Goal: Obtain resource: Download file/media

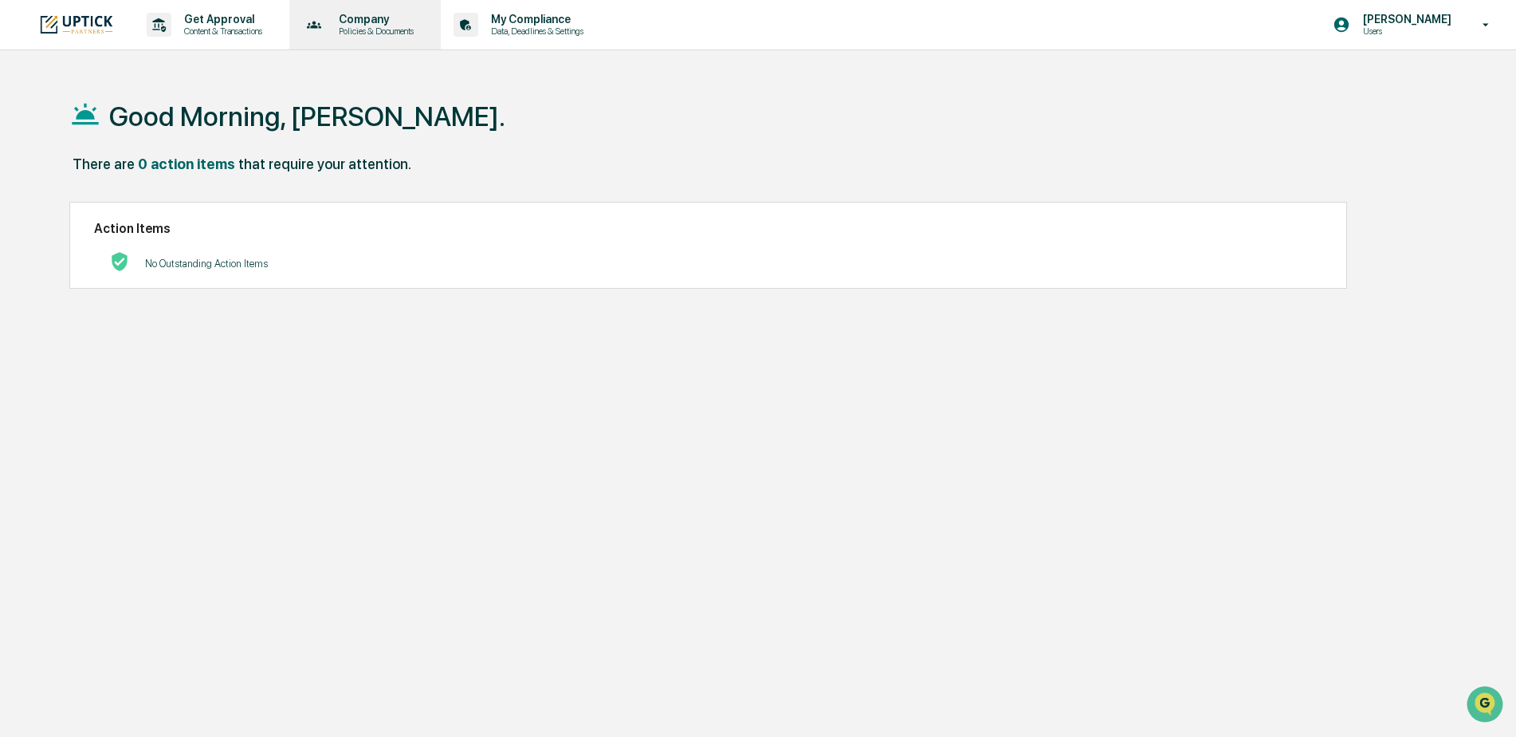
click at [348, 27] on p "Policies & Documents" at bounding box center [374, 31] width 96 height 11
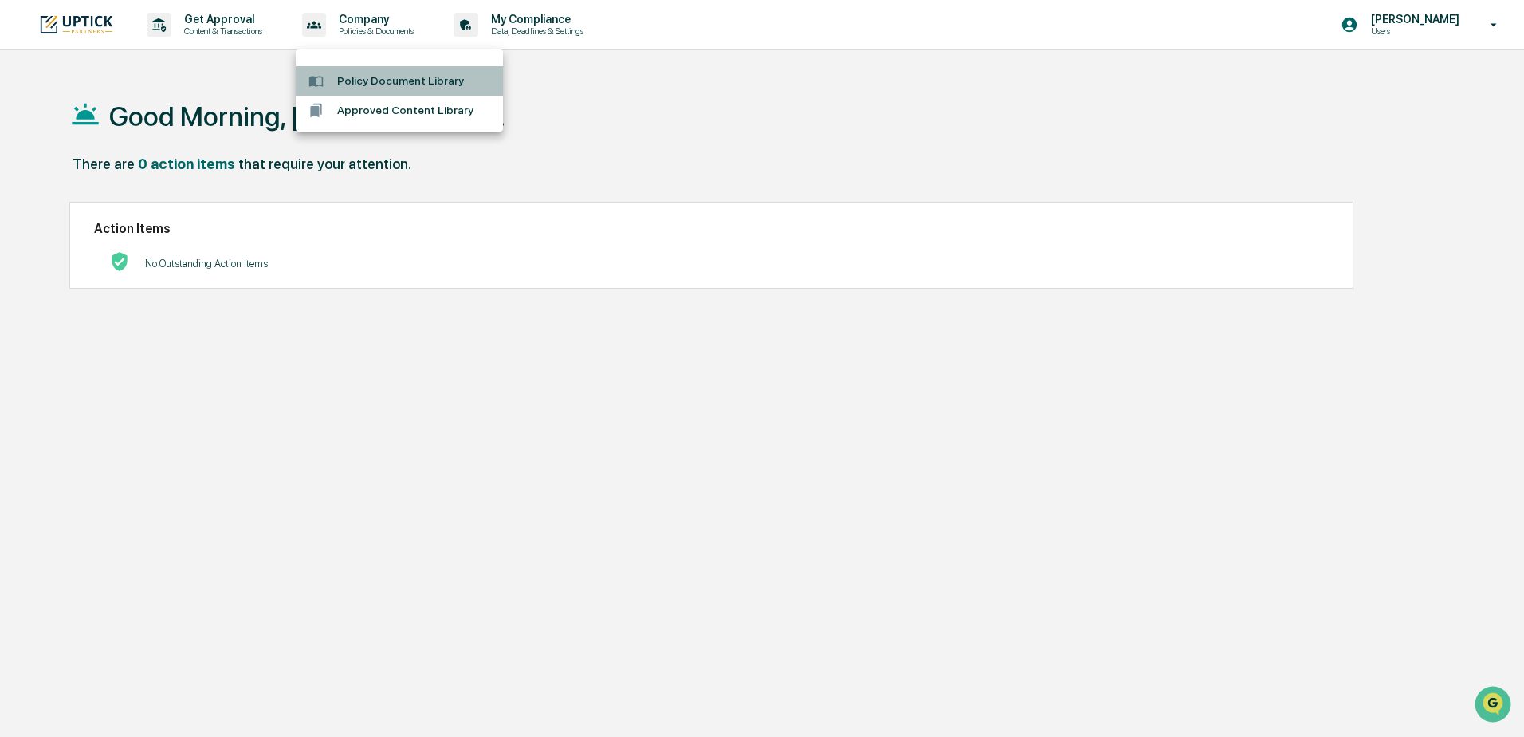
click at [373, 88] on li "Policy Document Library" at bounding box center [399, 80] width 207 height 29
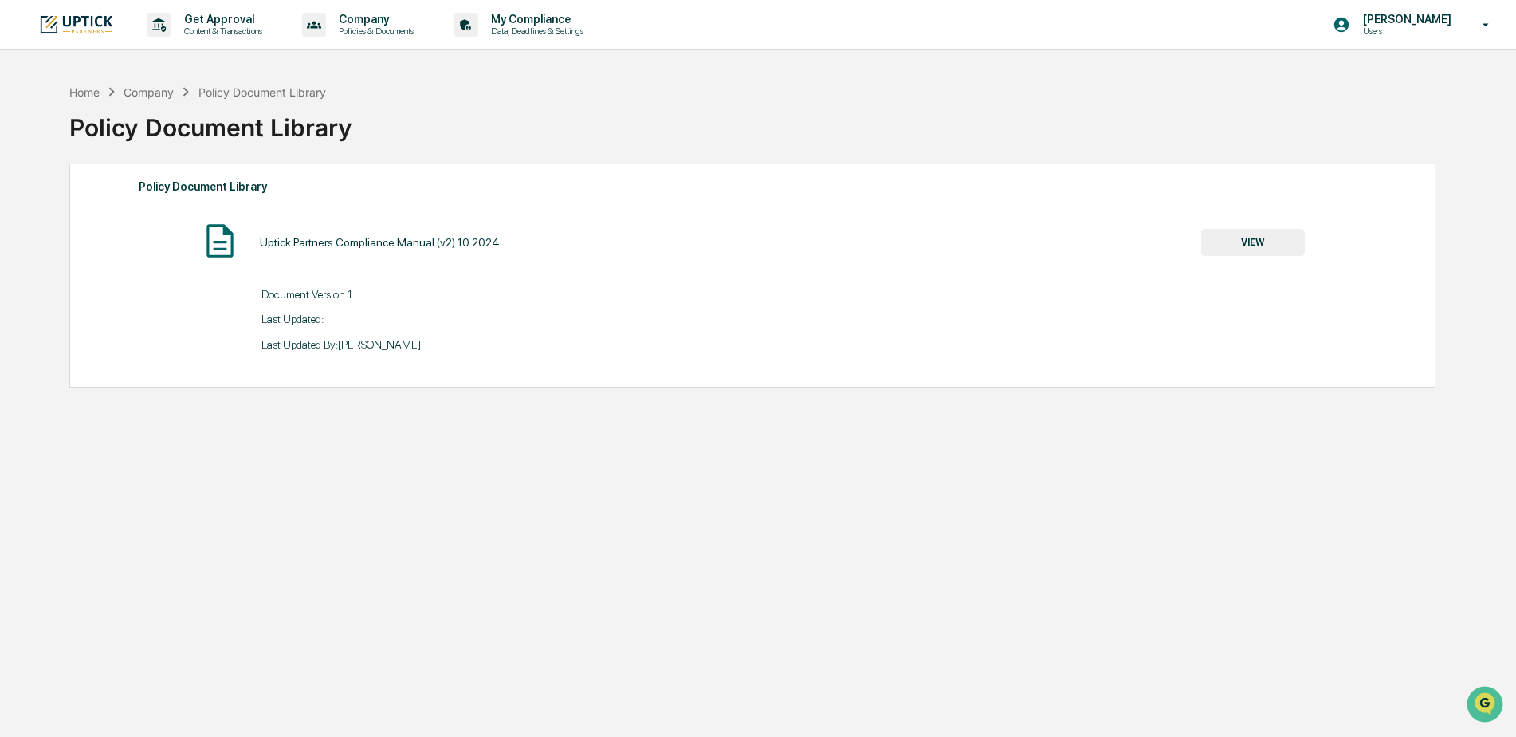
click at [1239, 245] on button "VIEW" at bounding box center [1253, 242] width 104 height 27
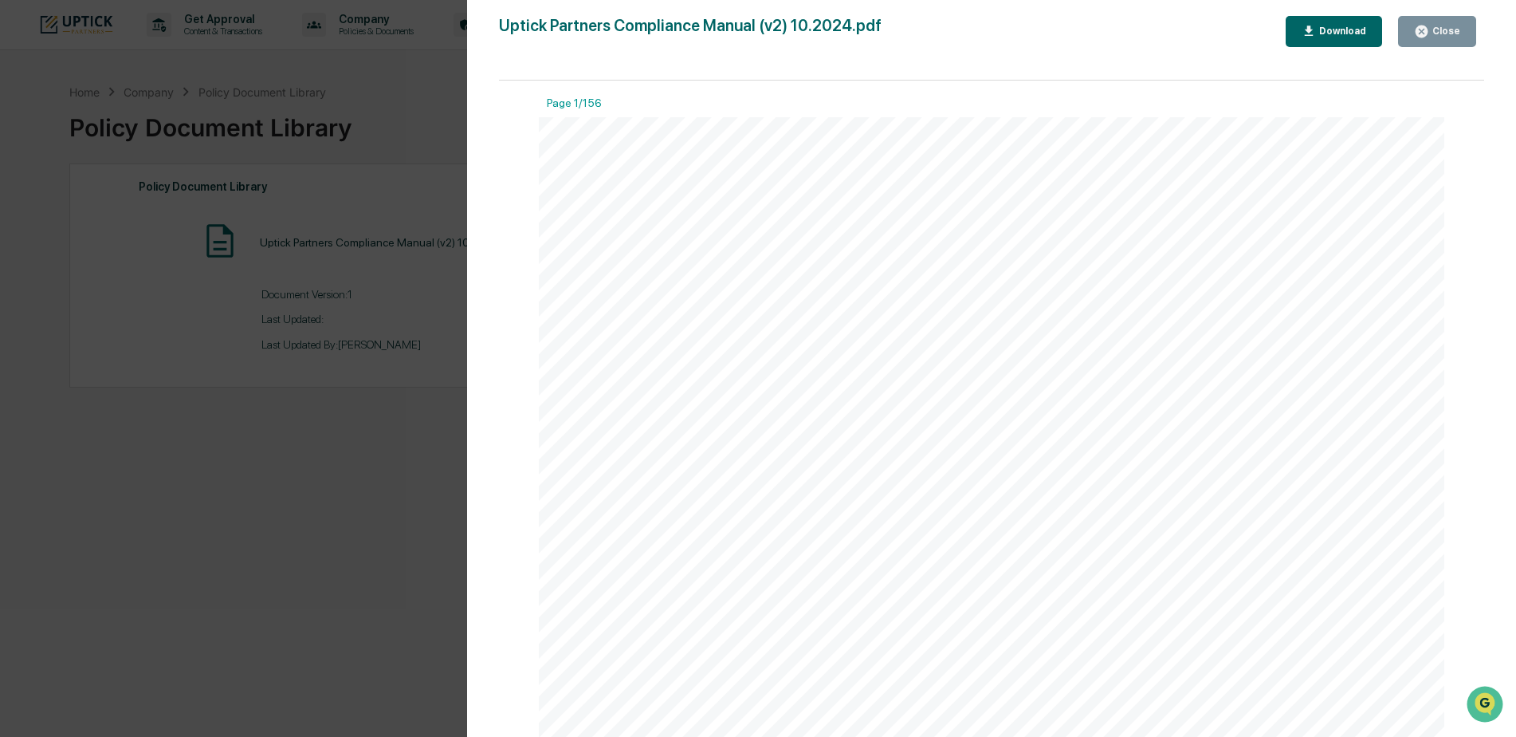
click at [1436, 41] on button "Close" at bounding box center [1437, 31] width 78 height 31
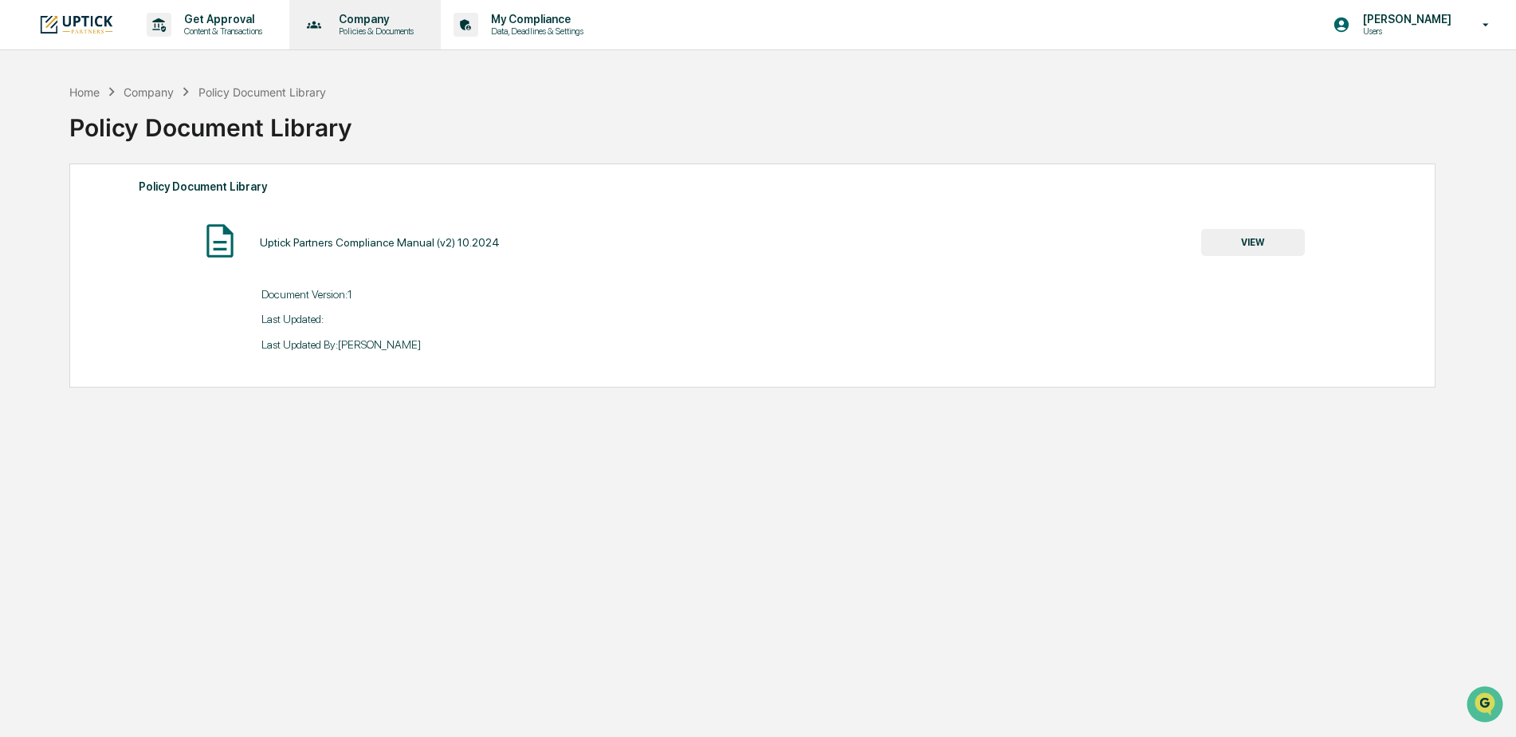
click at [359, 15] on p "Company" at bounding box center [374, 19] width 96 height 13
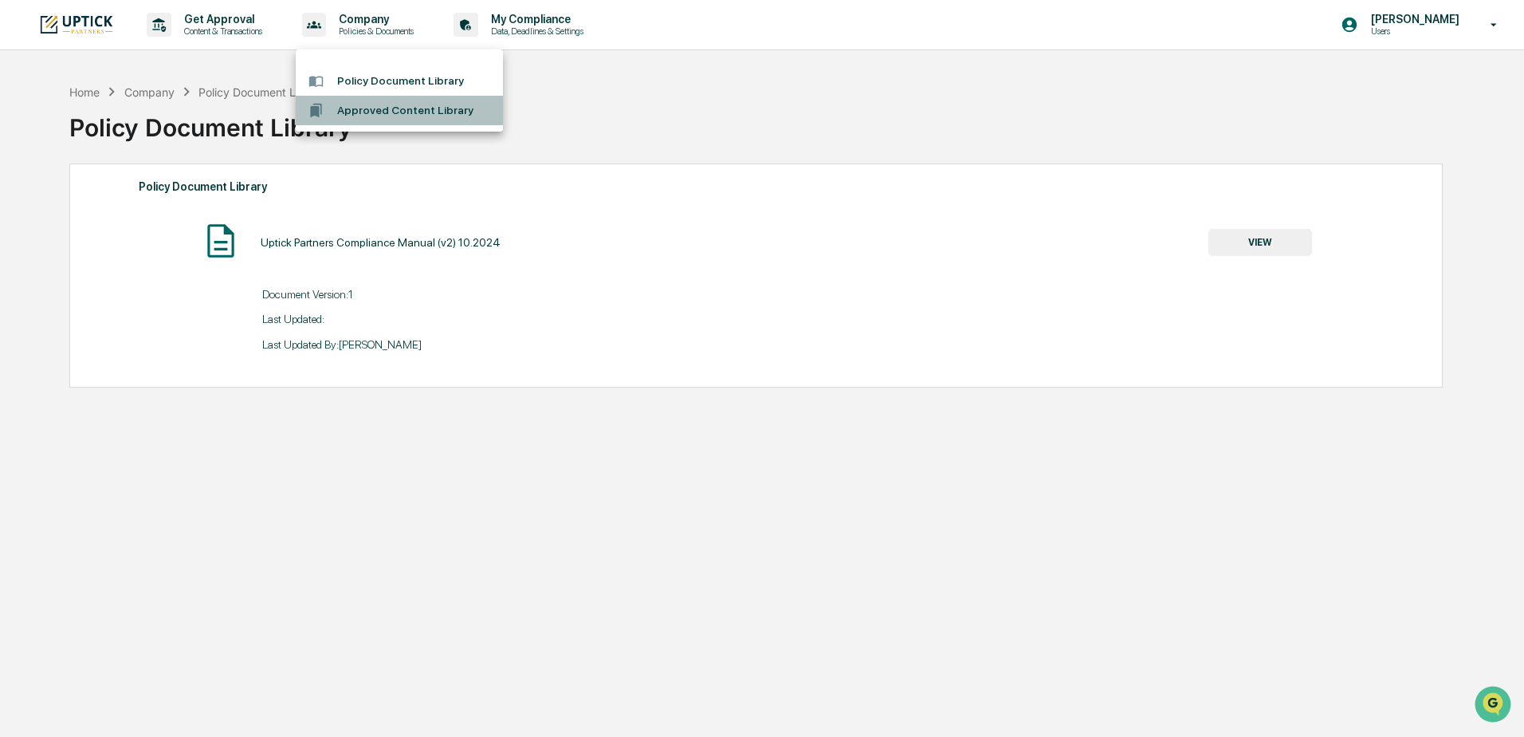
click at [366, 113] on li "Approved Content Library" at bounding box center [399, 110] width 207 height 29
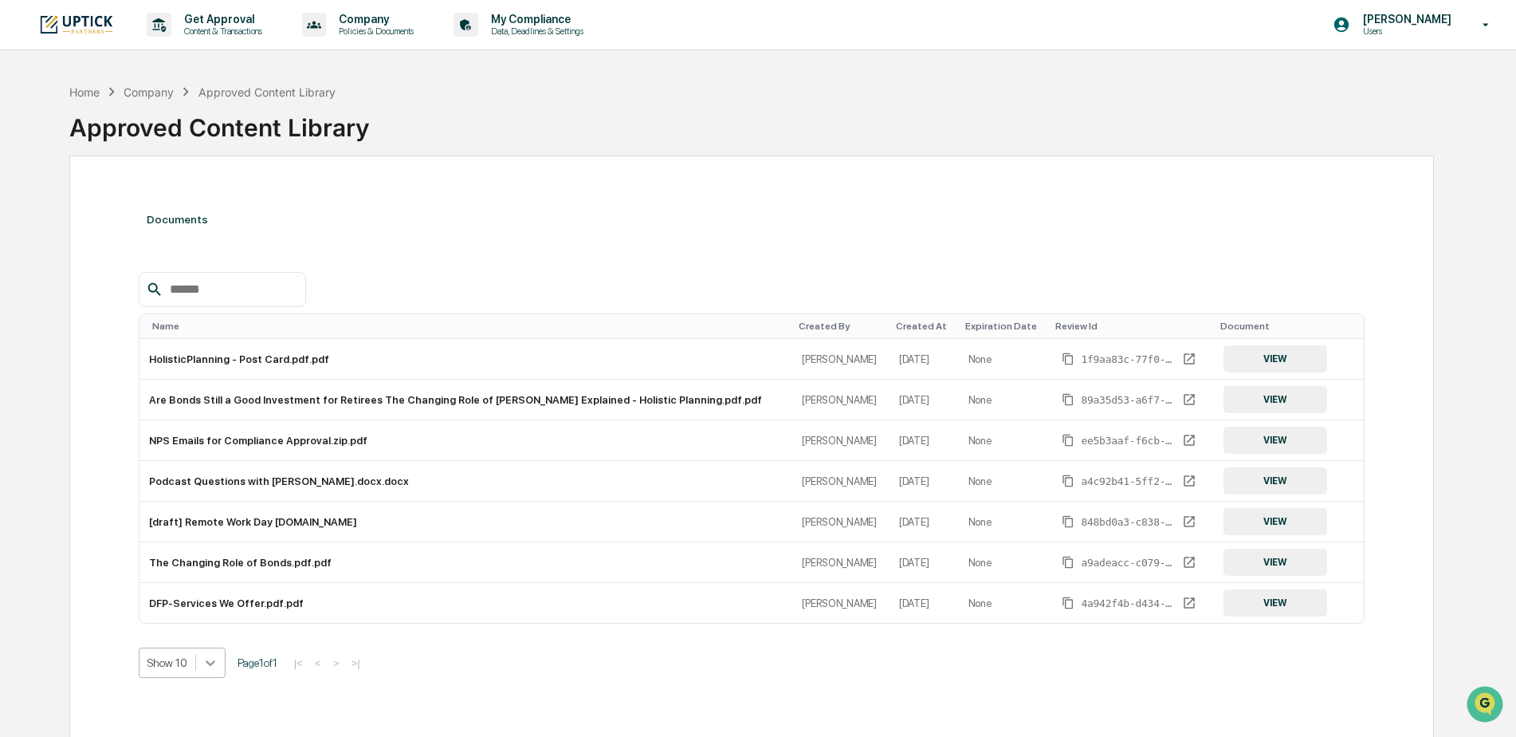
scroll to position [81, 0]
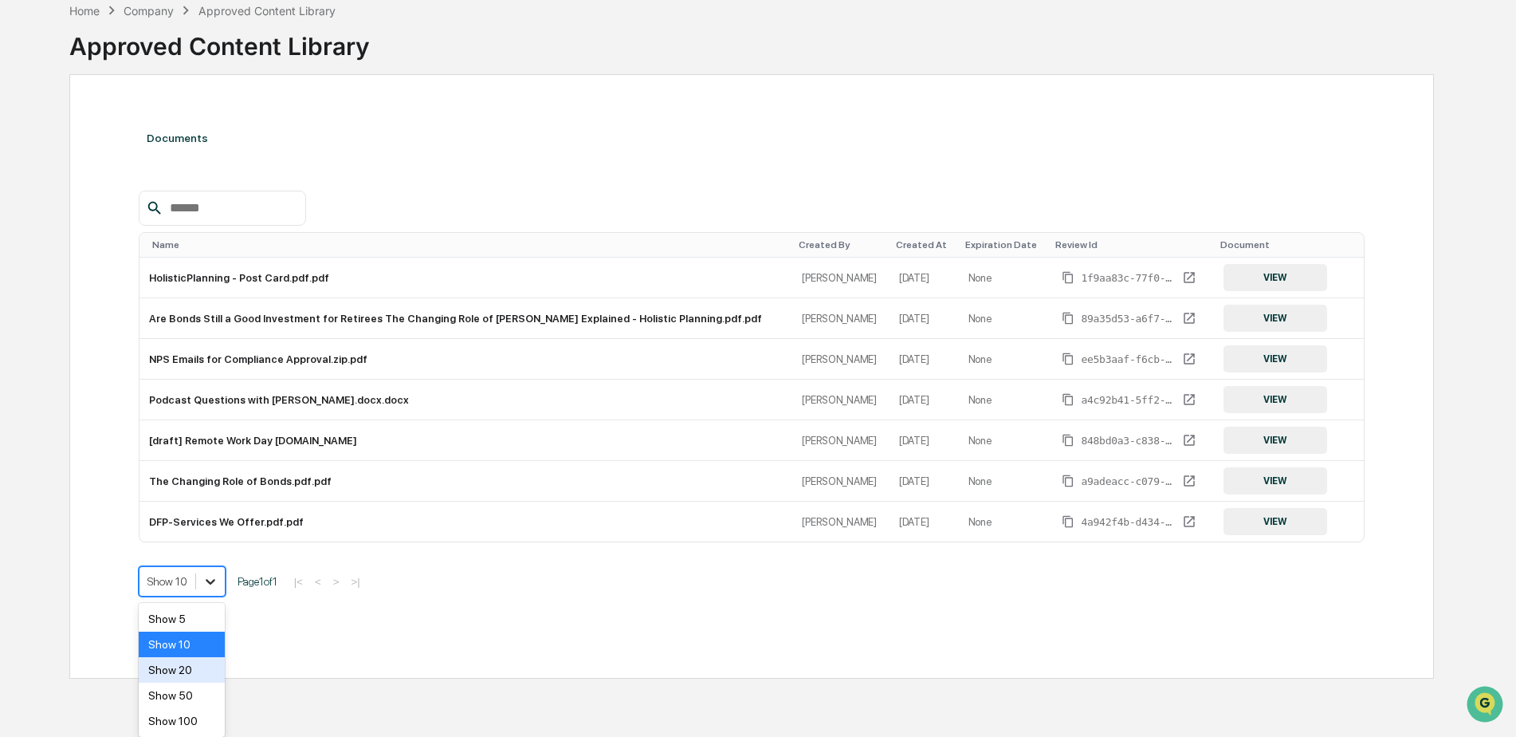
click at [206, 662] on body "Get Approval Content & Transactions Company Policies & Documents My Compliance …" at bounding box center [758, 325] width 1516 height 812
click at [194, 700] on div "Show 50" at bounding box center [182, 695] width 87 height 26
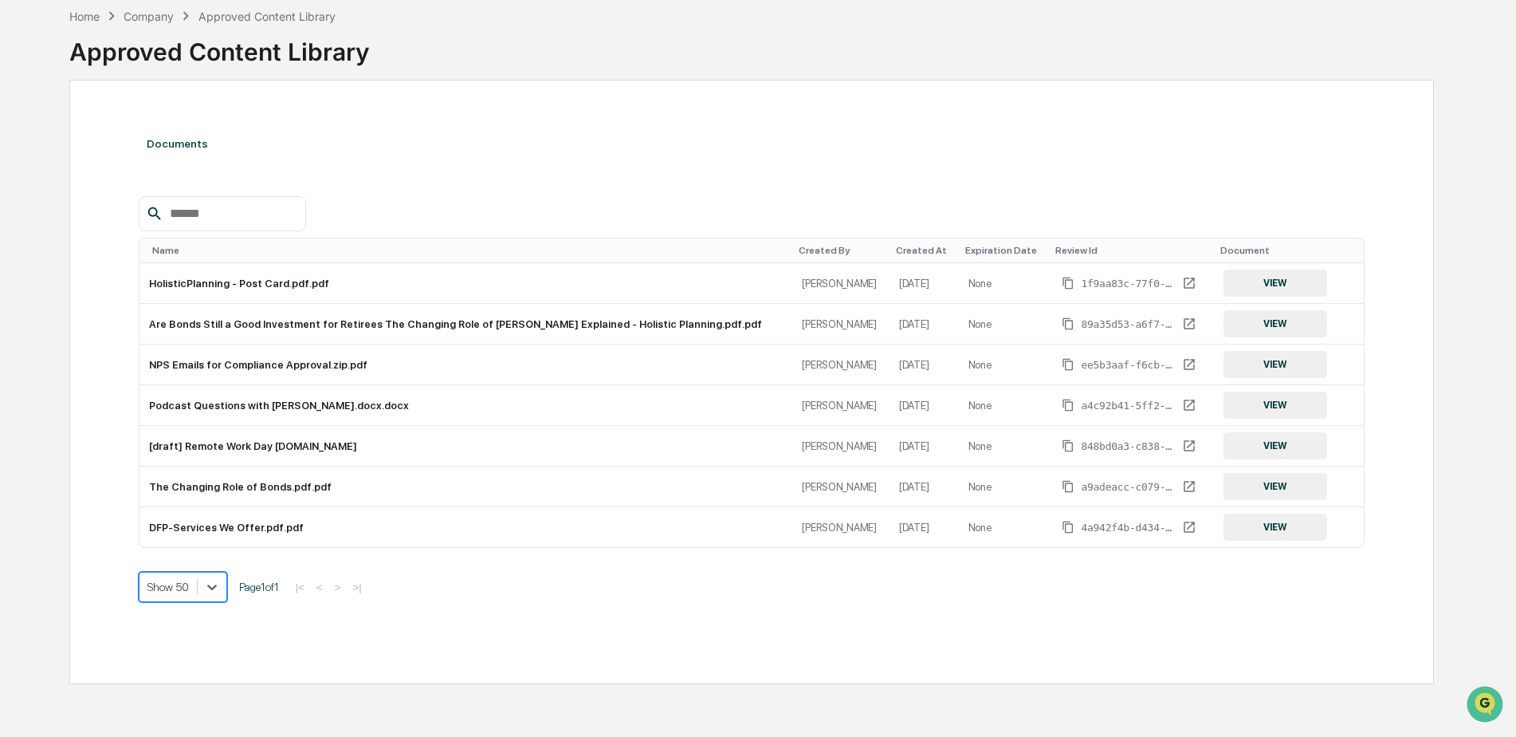
scroll to position [76, 0]
click at [159, 20] on div "Company" at bounding box center [149, 17] width 50 height 14
click at [158, 20] on div "Company" at bounding box center [149, 17] width 50 height 14
click at [1267, 363] on button "VIEW" at bounding box center [1276, 364] width 104 height 27
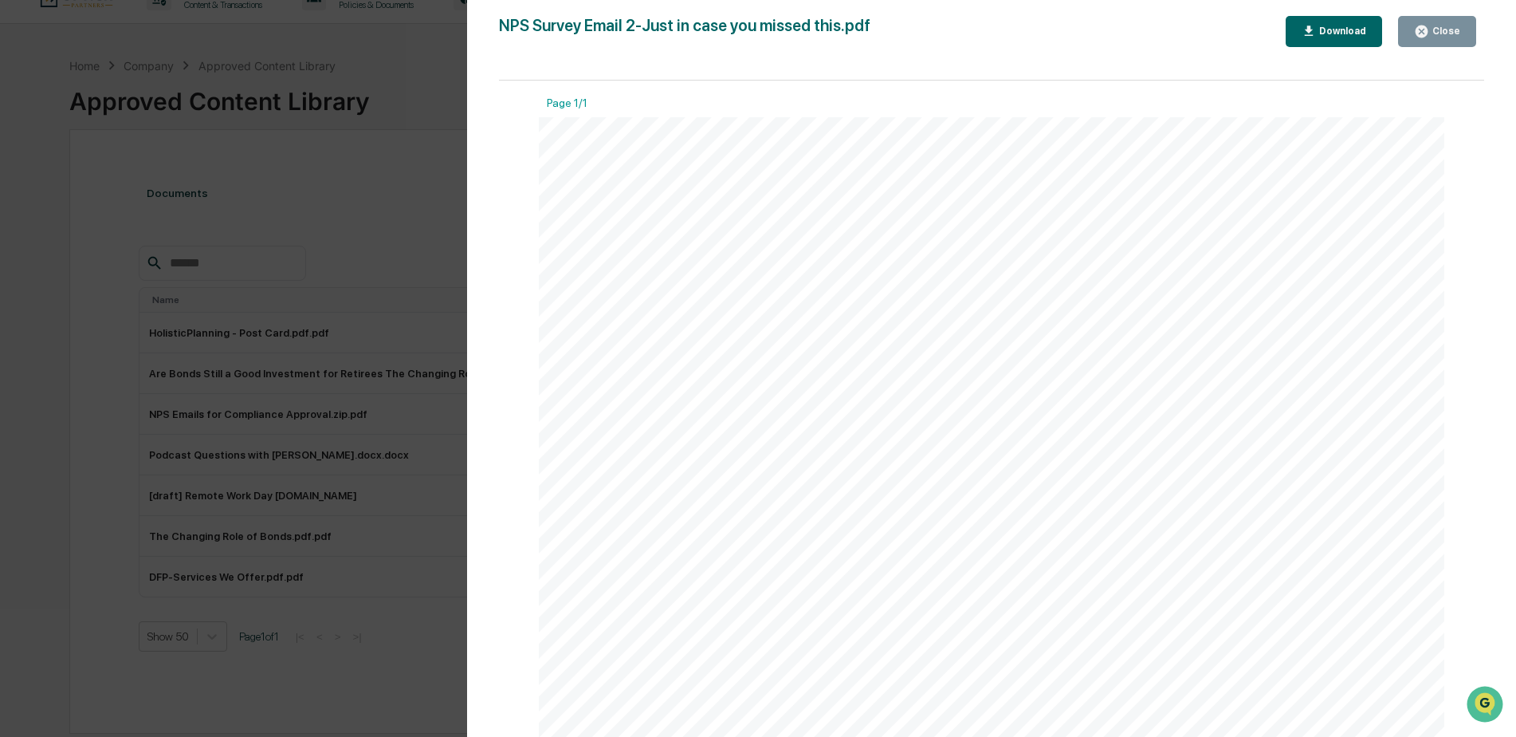
scroll to position [0, 0]
click at [1432, 29] on div "Close" at bounding box center [1444, 31] width 31 height 11
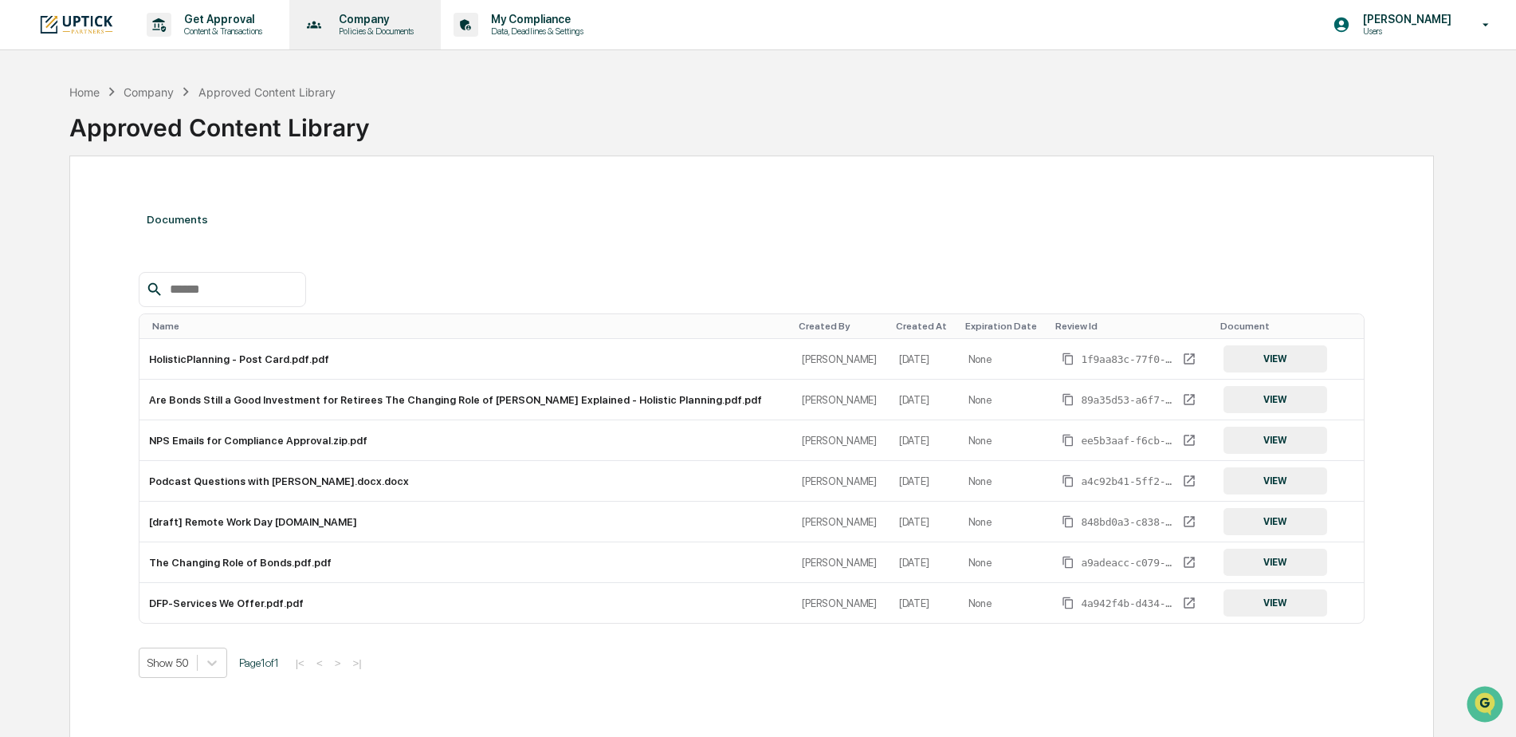
click at [381, 19] on p "Company" at bounding box center [374, 19] width 96 height 13
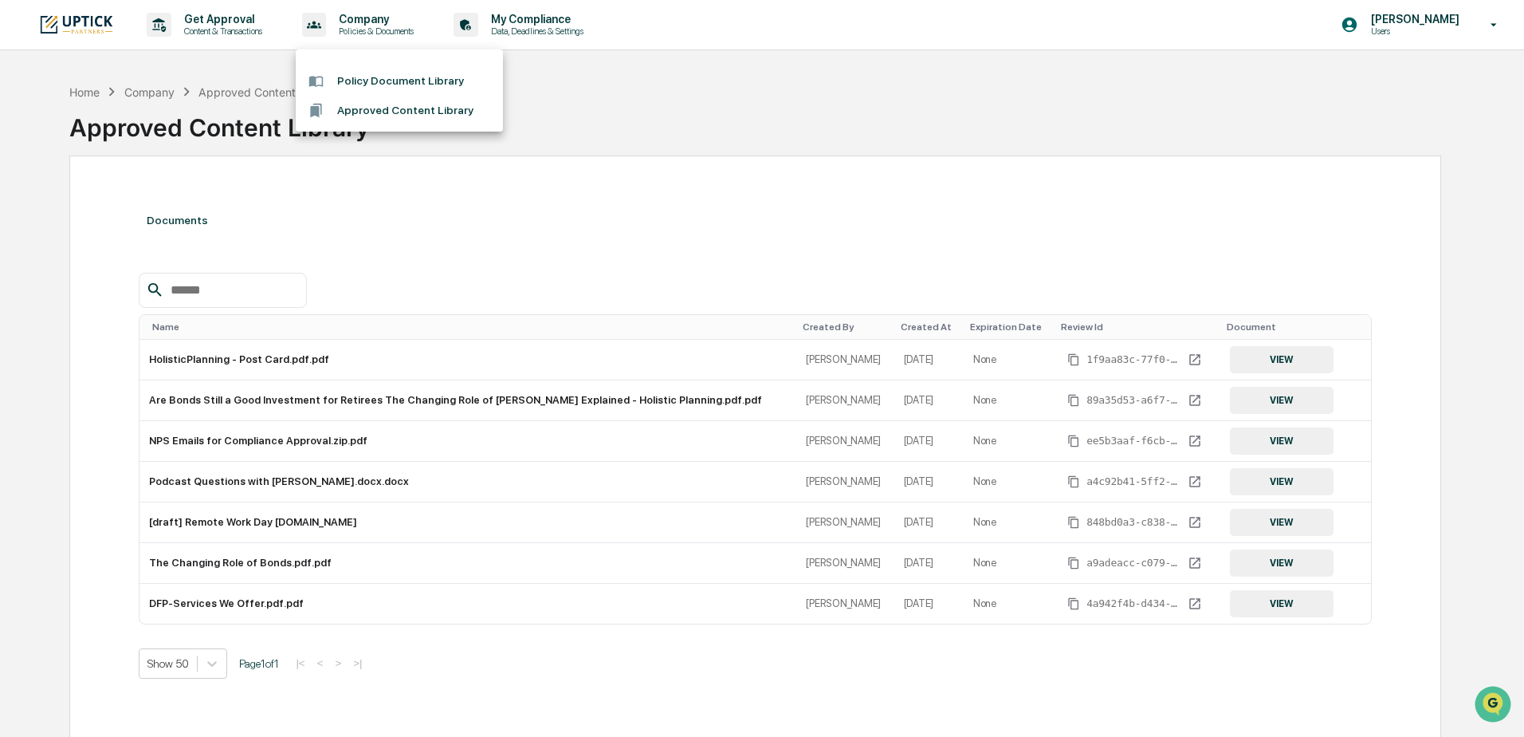
click at [218, 22] on div at bounding box center [762, 368] width 1524 height 737
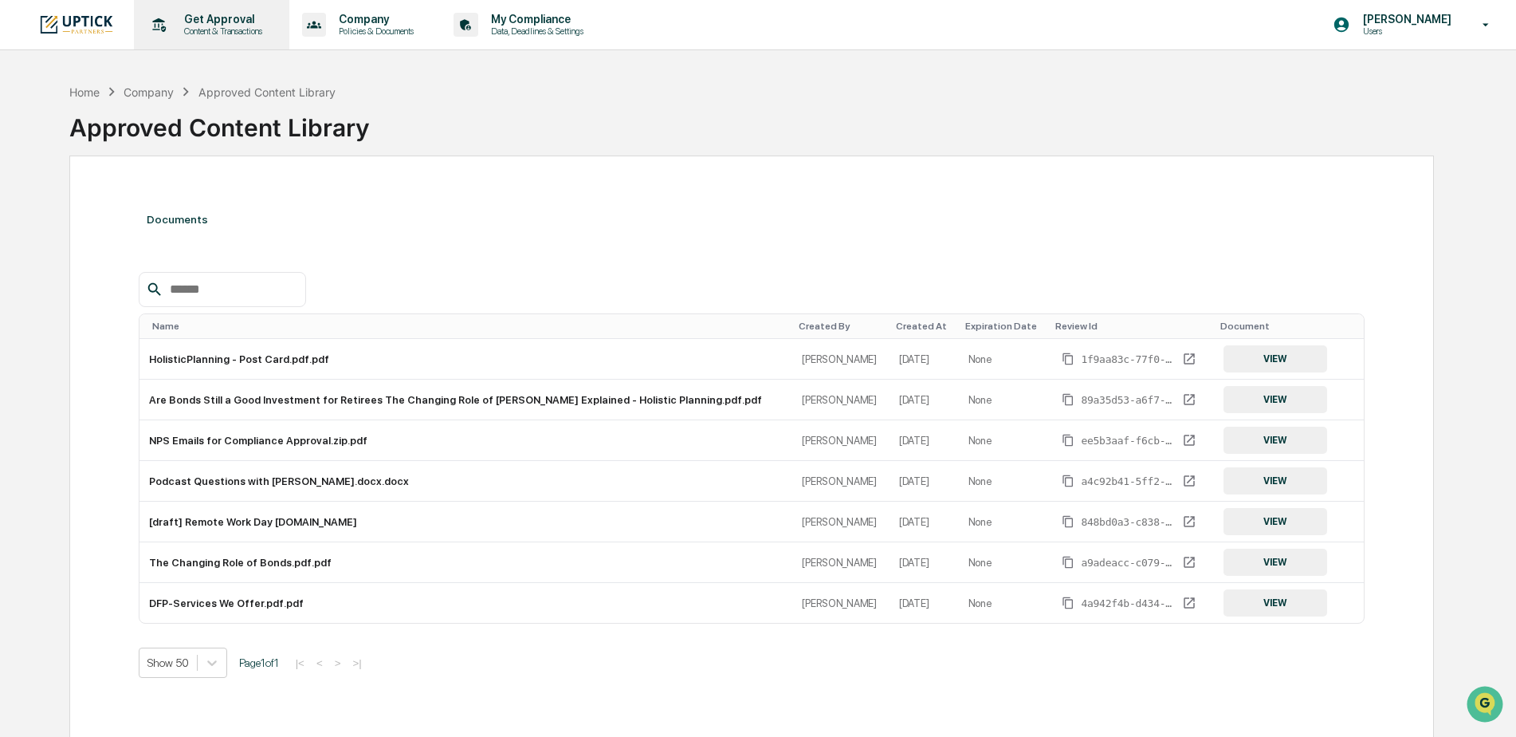
click at [216, 23] on p "Get Approval" at bounding box center [220, 19] width 99 height 13
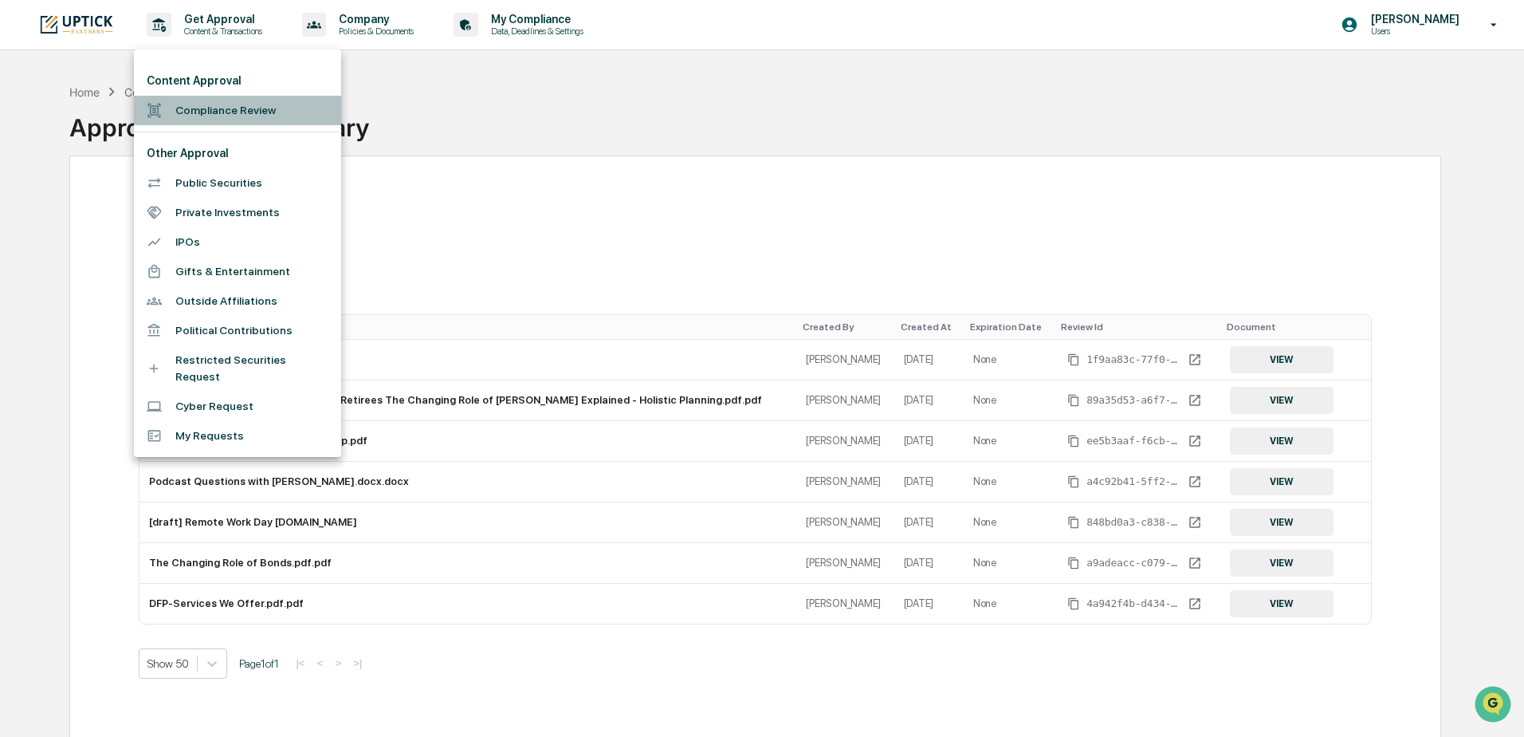
click at [222, 111] on li "Compliance Review" at bounding box center [237, 110] width 207 height 29
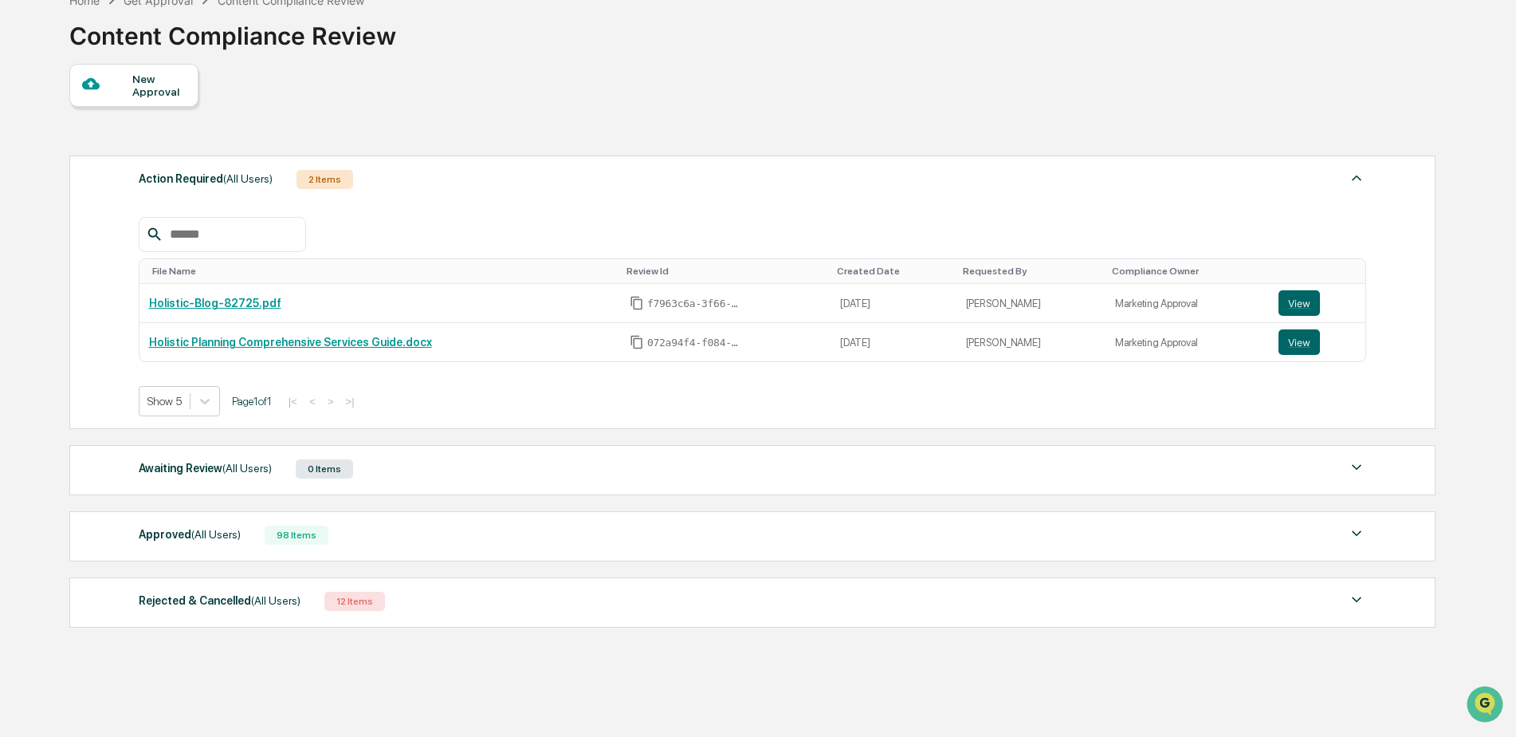
scroll to position [128, 0]
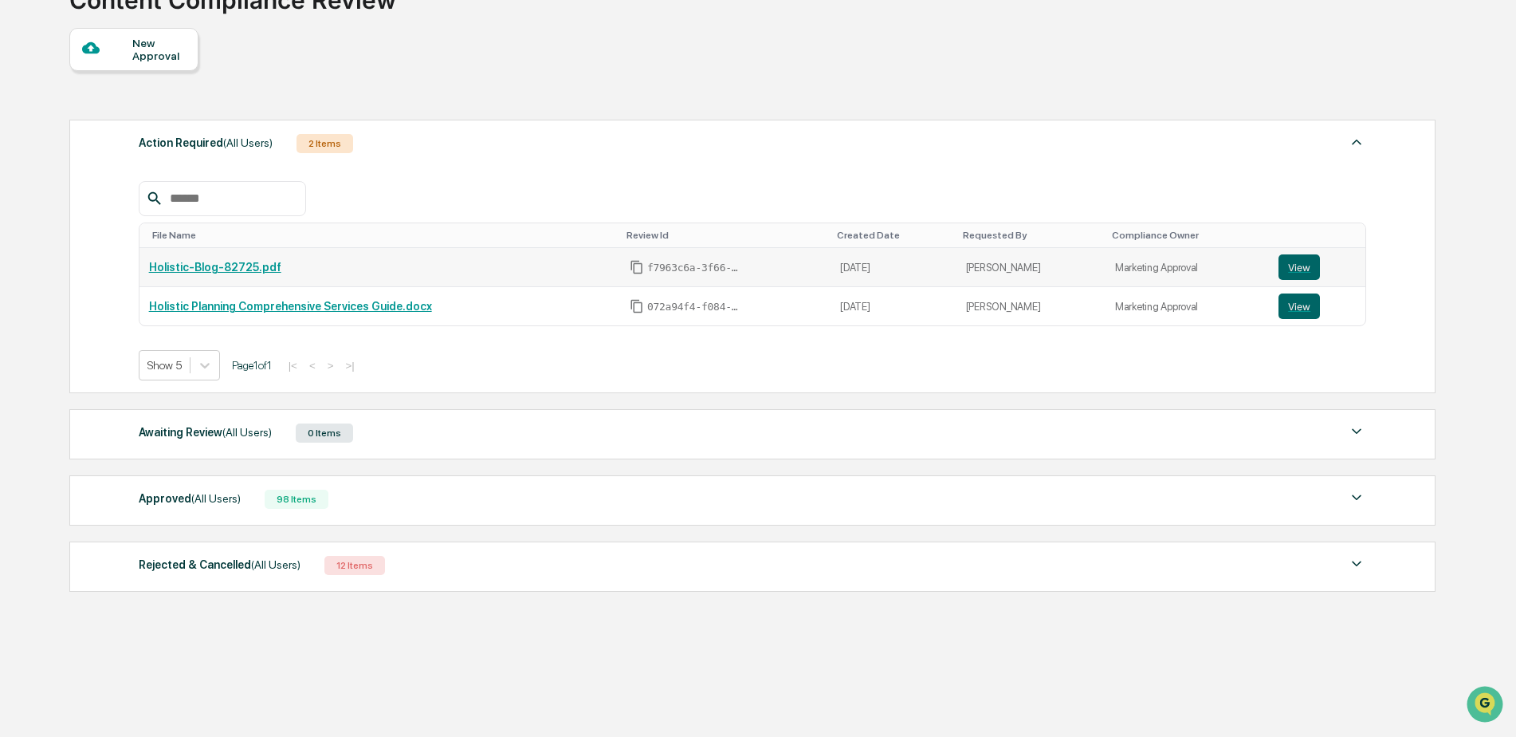
click at [221, 265] on link "Holistic-Blog-82725.pdf" at bounding box center [215, 267] width 132 height 13
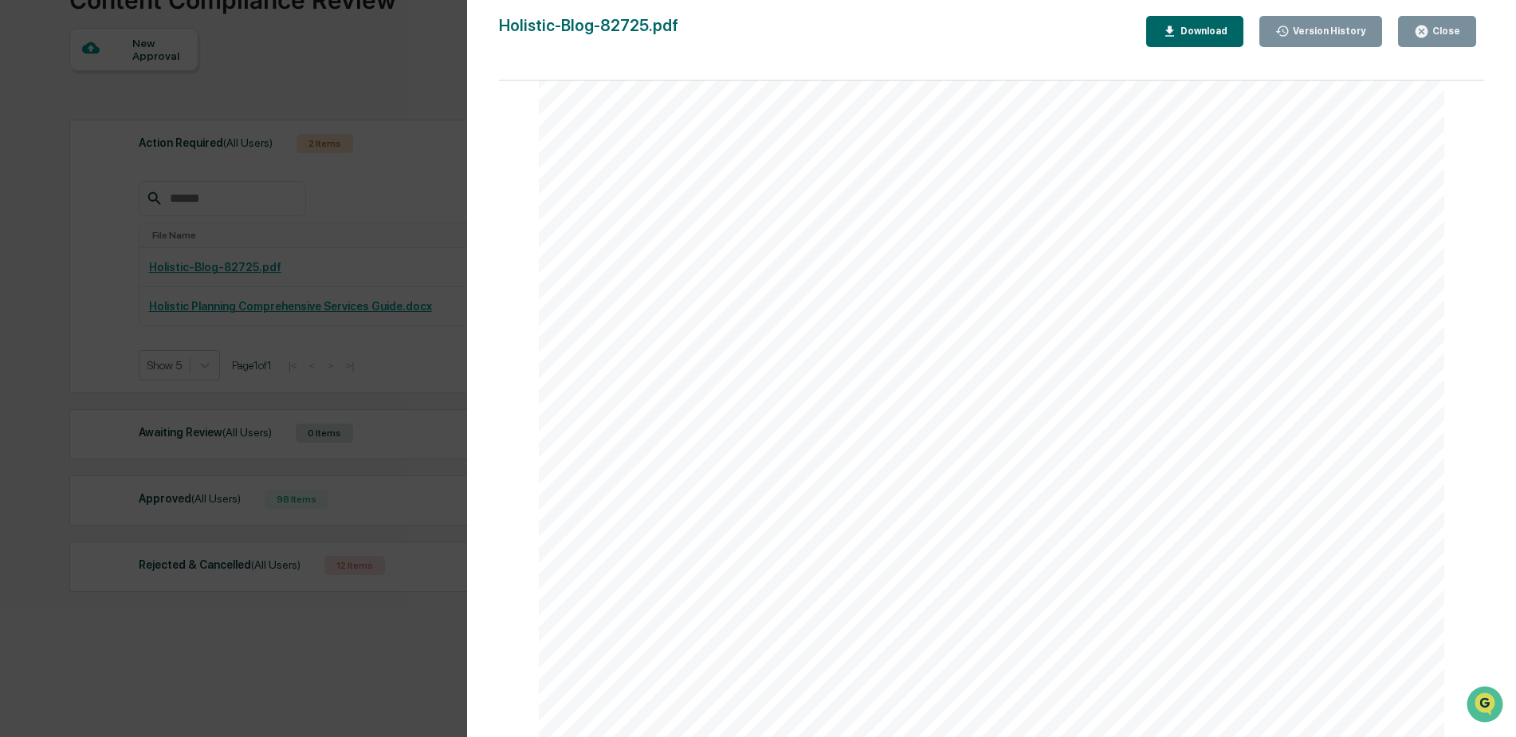
scroll to position [1341, 0]
click at [1426, 27] on icon "button" at bounding box center [1422, 32] width 12 height 12
click at [1432, 36] on div "Close" at bounding box center [1444, 31] width 31 height 11
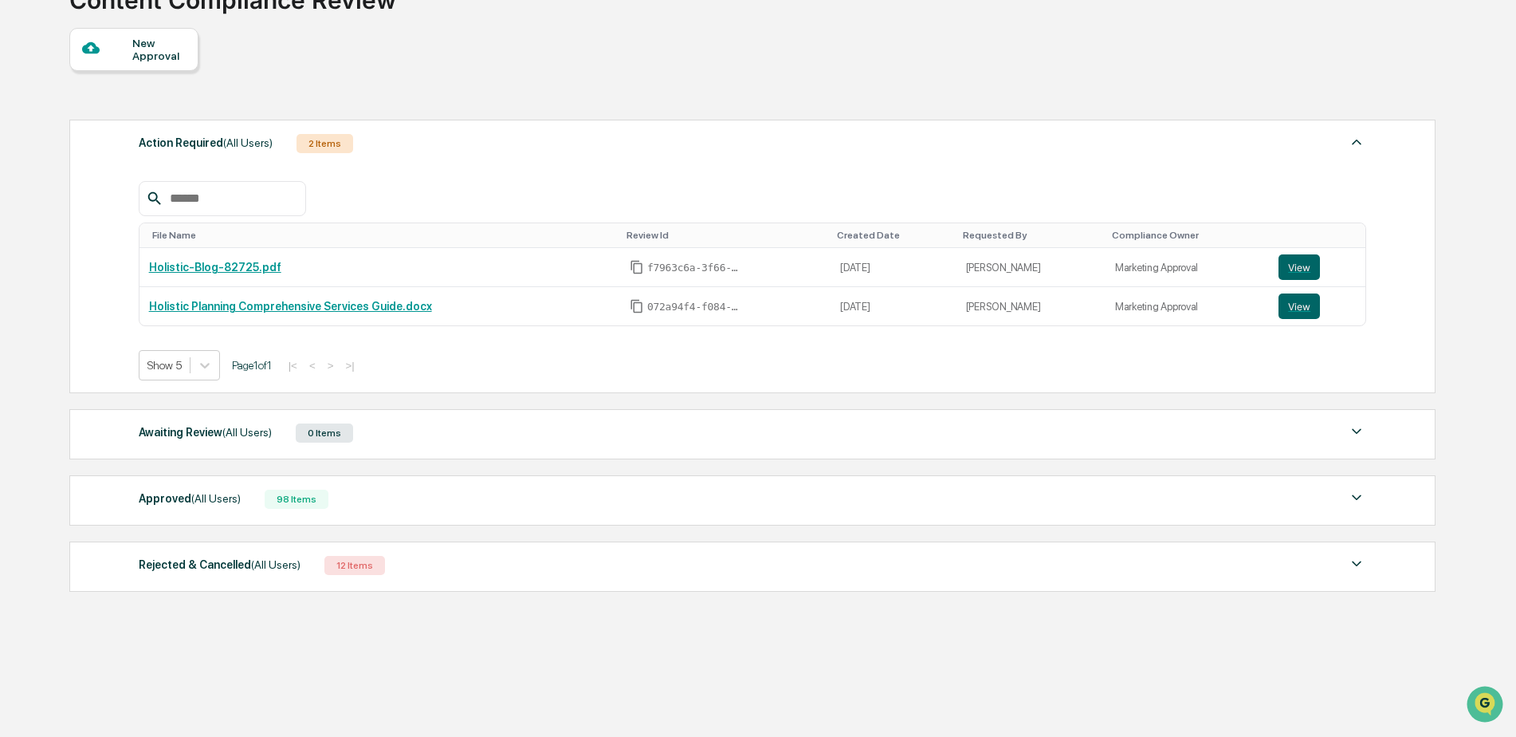
click at [344, 560] on div "12 Items" at bounding box center [354, 565] width 61 height 19
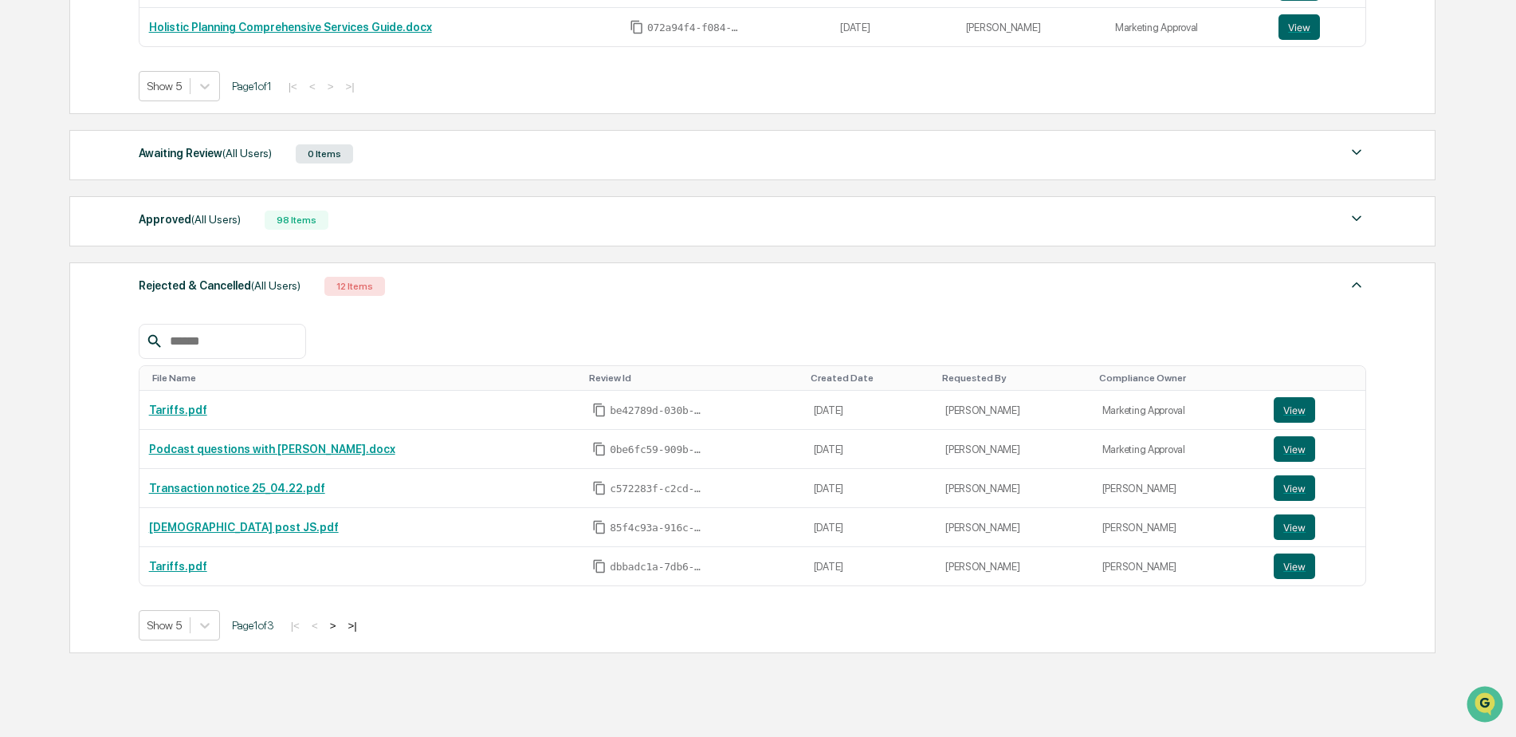
scroll to position [468, 0]
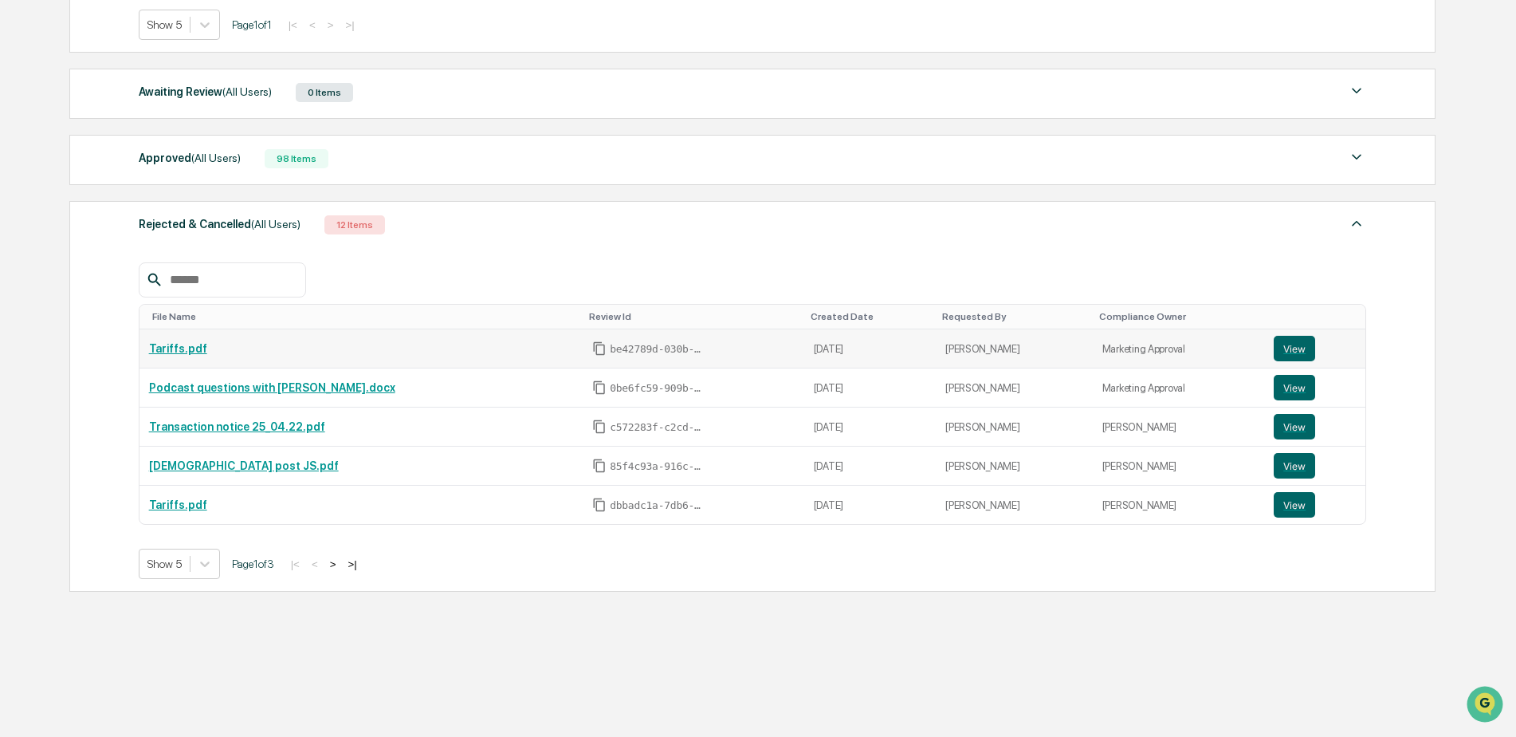
click at [183, 345] on link "Tariffs.pdf" at bounding box center [178, 348] width 58 height 13
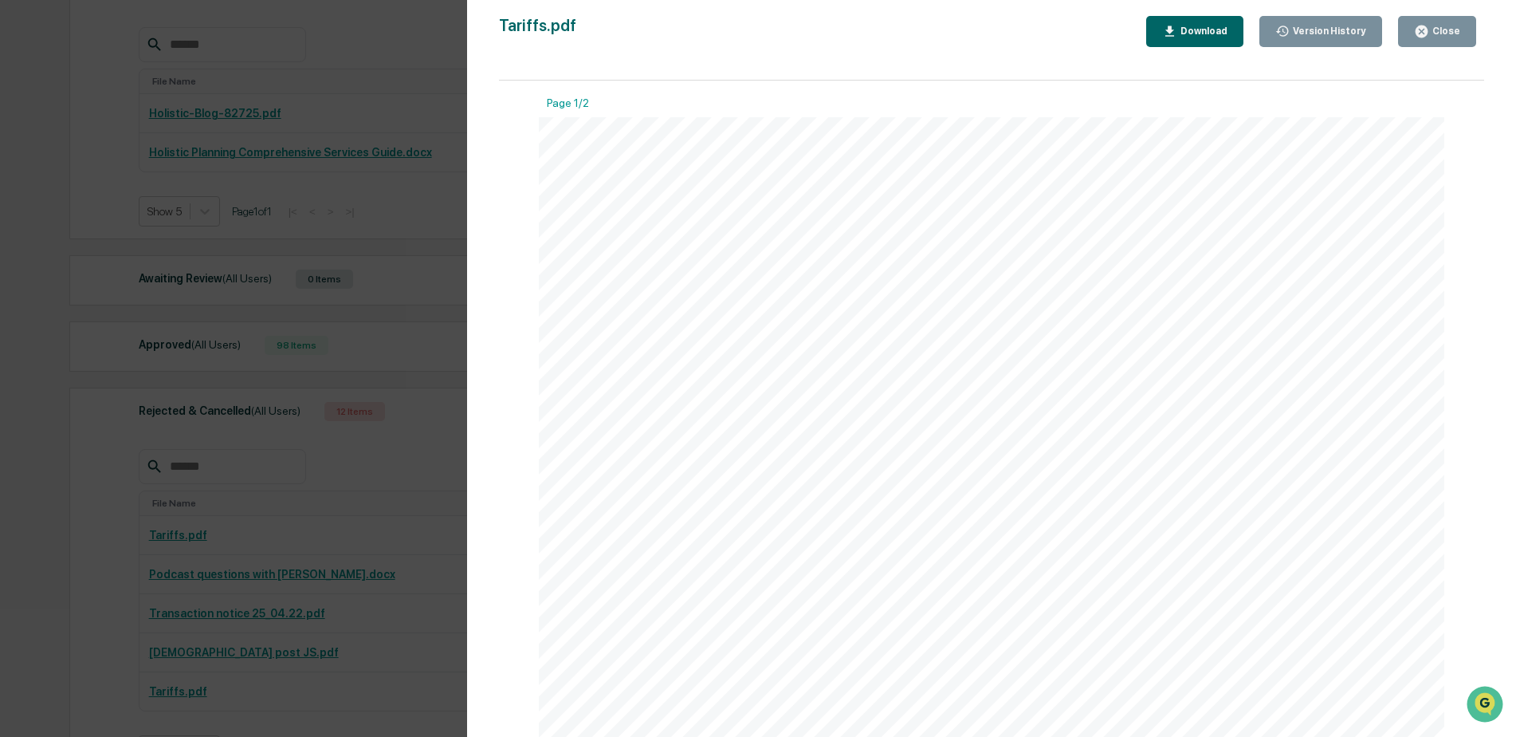
scroll to position [69, 0]
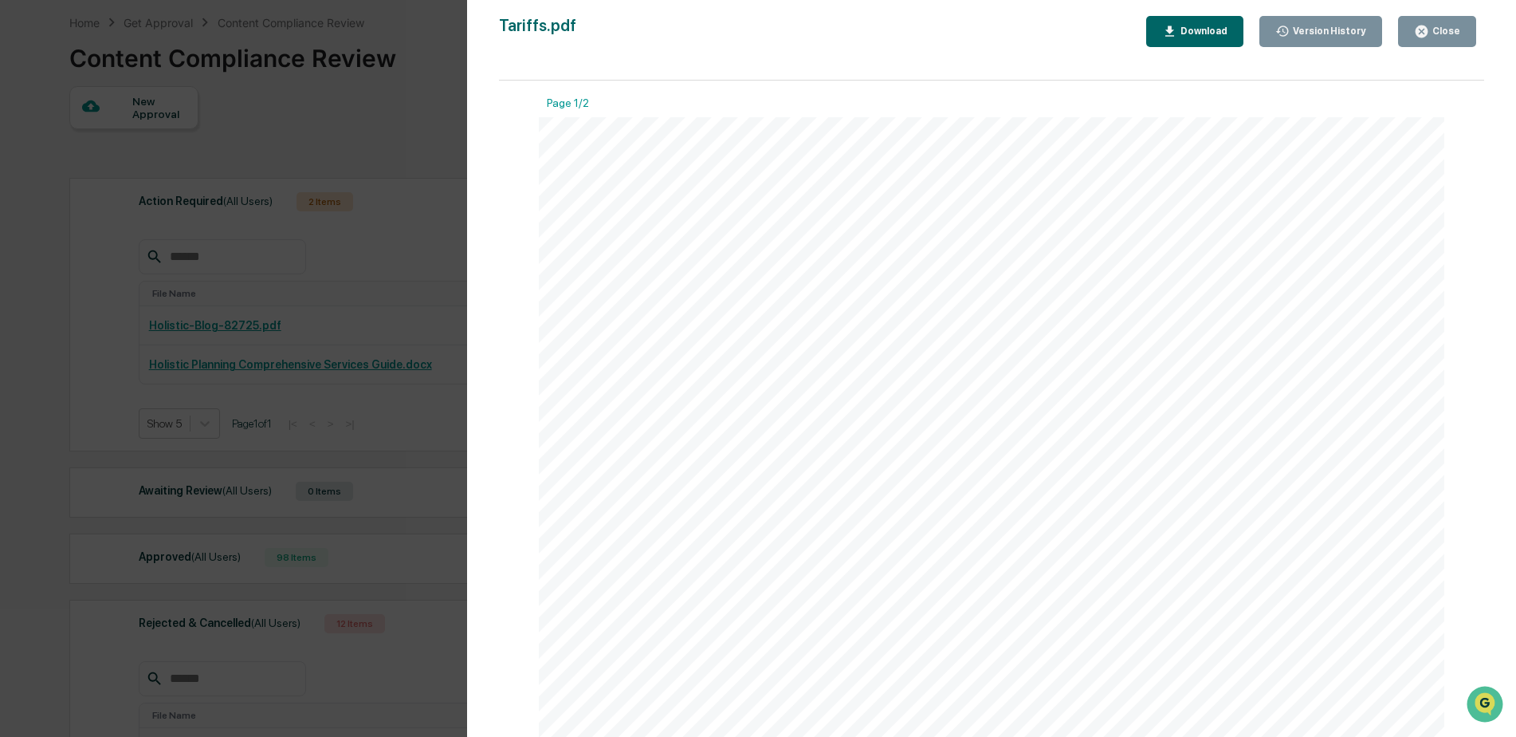
click at [1436, 26] on div "Close" at bounding box center [1444, 31] width 31 height 11
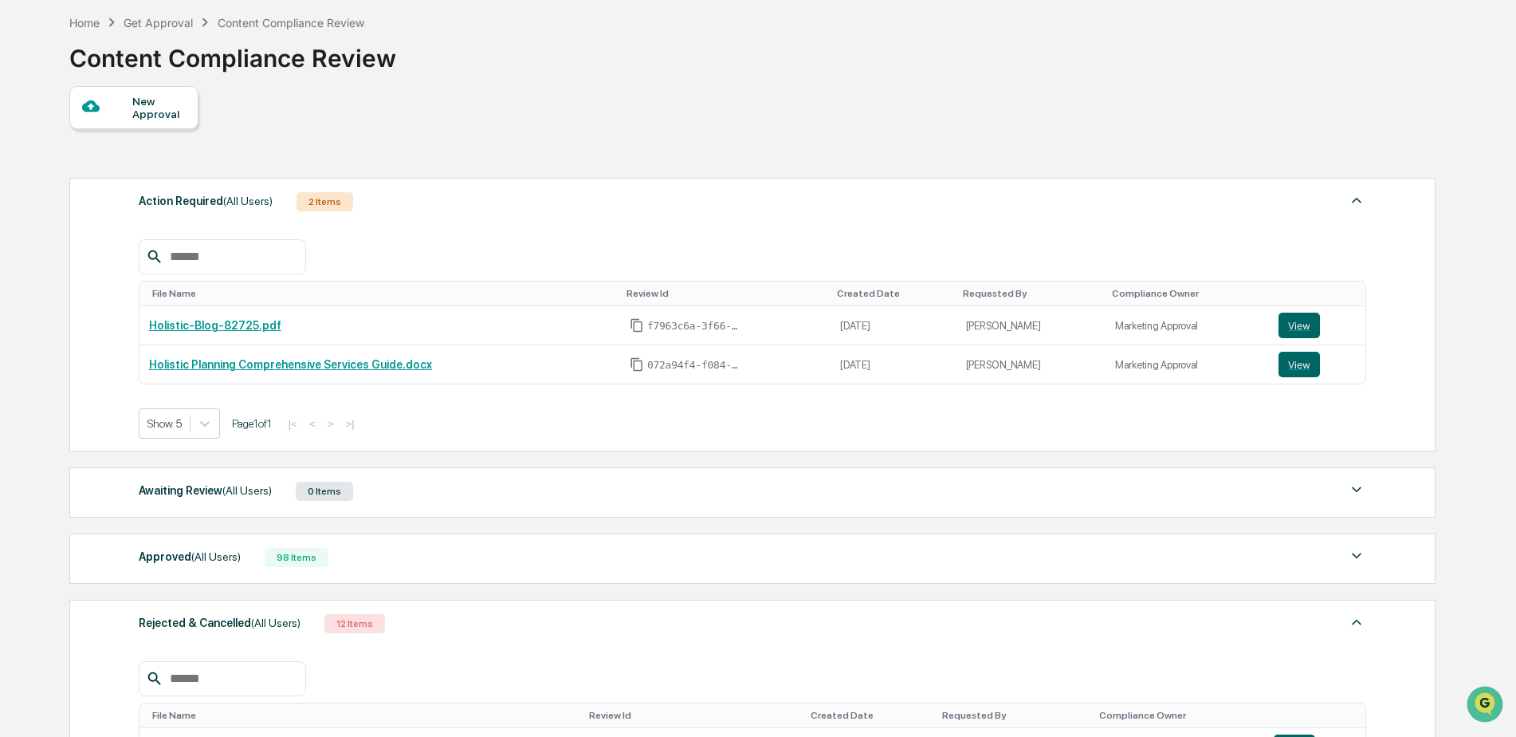
click at [296, 551] on div "98 Items" at bounding box center [297, 557] width 64 height 19
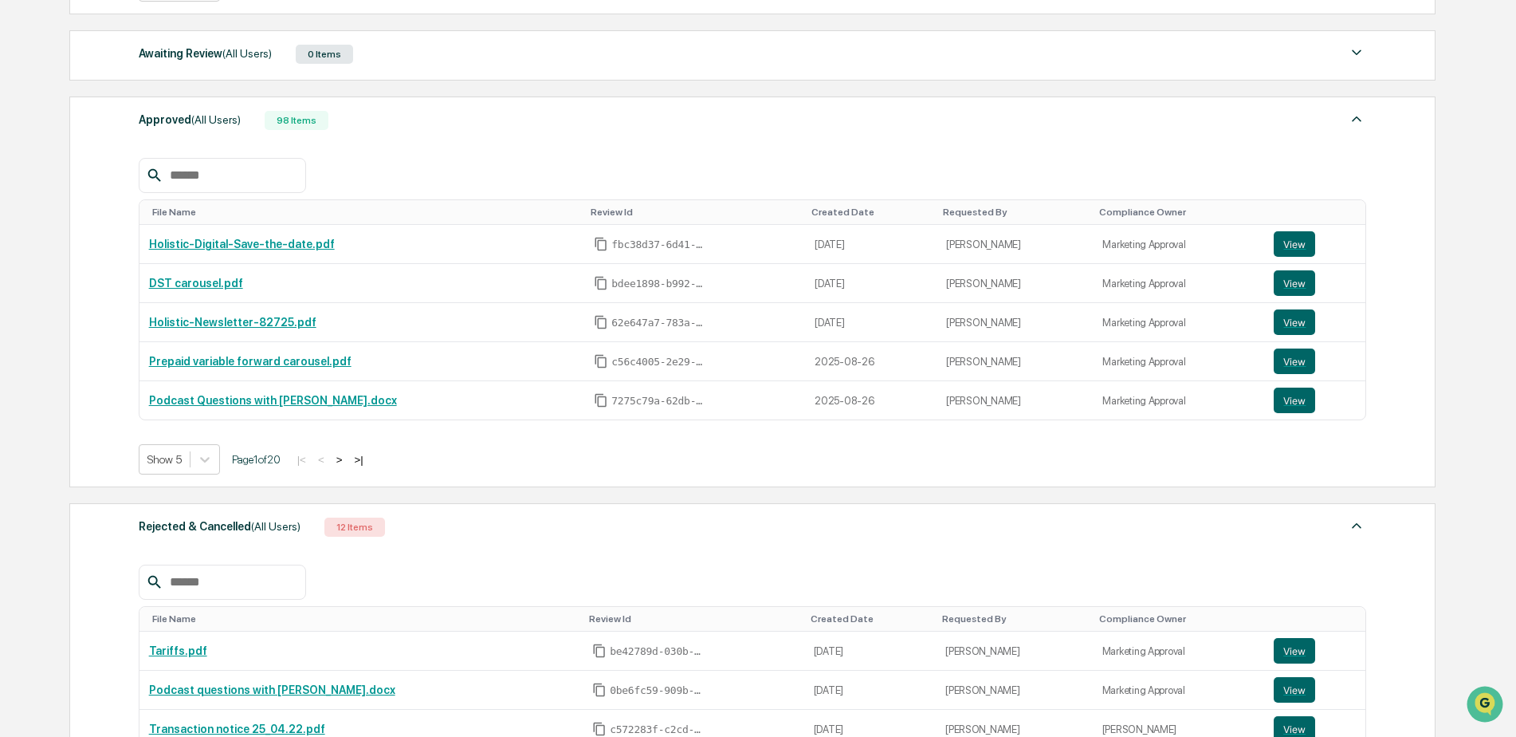
scroll to position [548, 0]
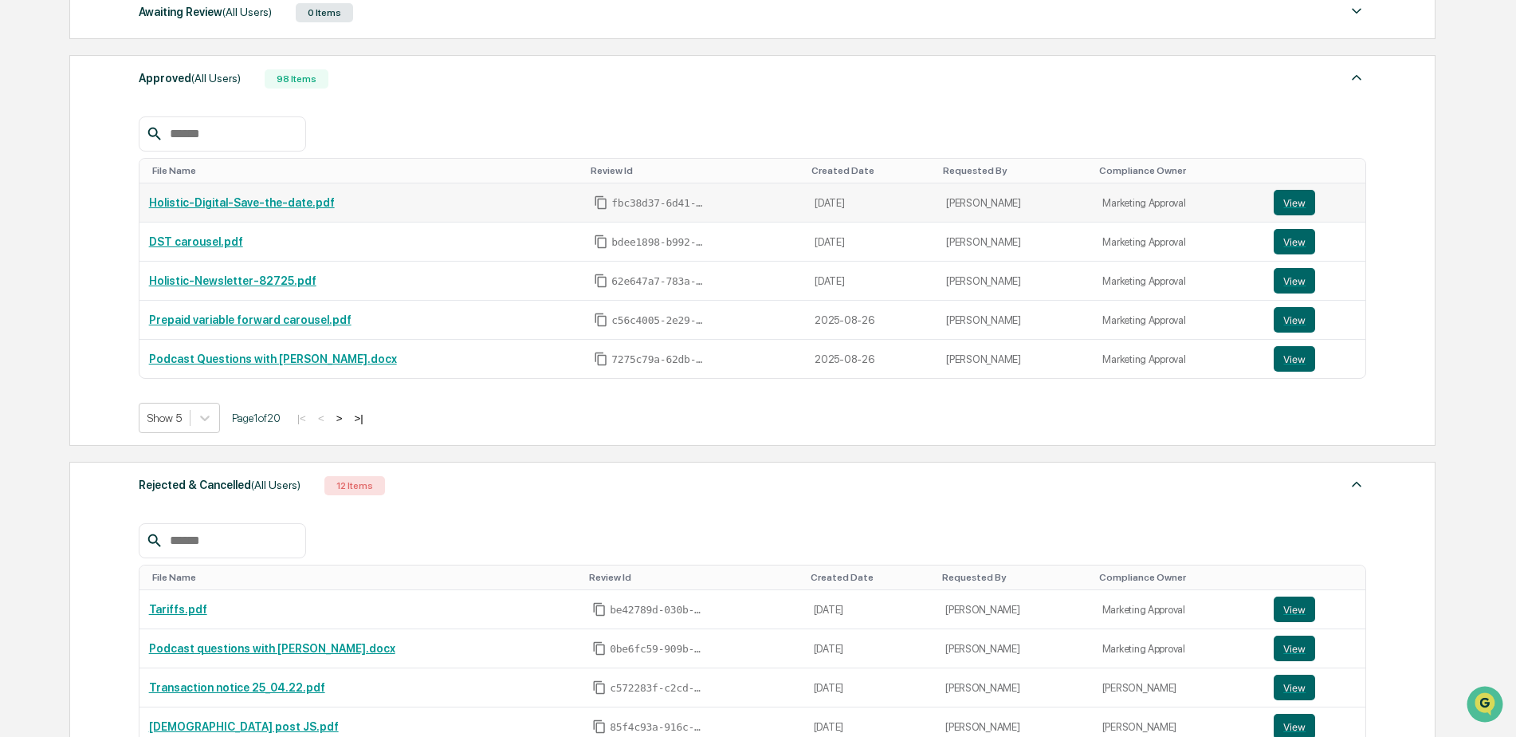
click at [236, 204] on link "Holistic-Digital-Save-the-date.pdf" at bounding box center [242, 202] width 186 height 13
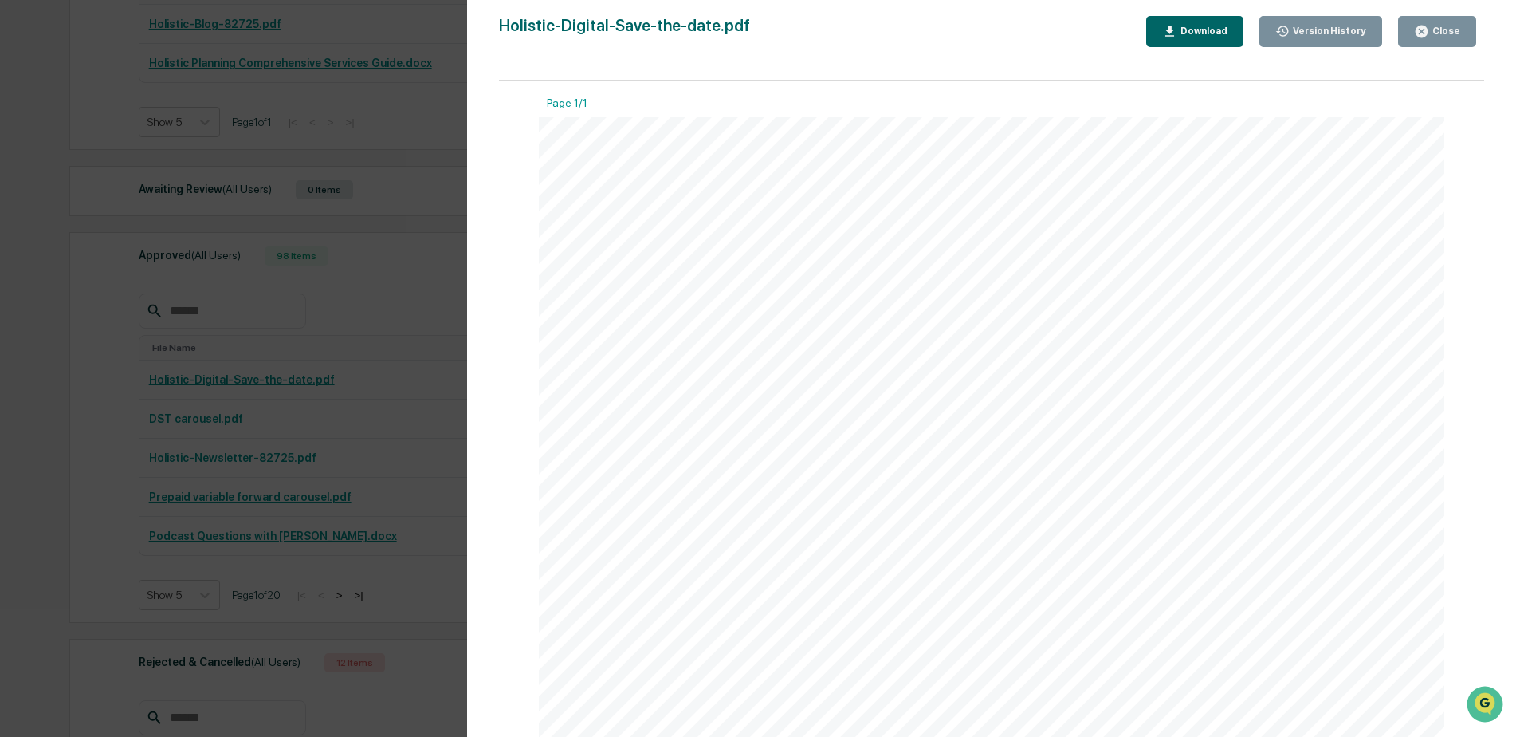
scroll to position [229, 0]
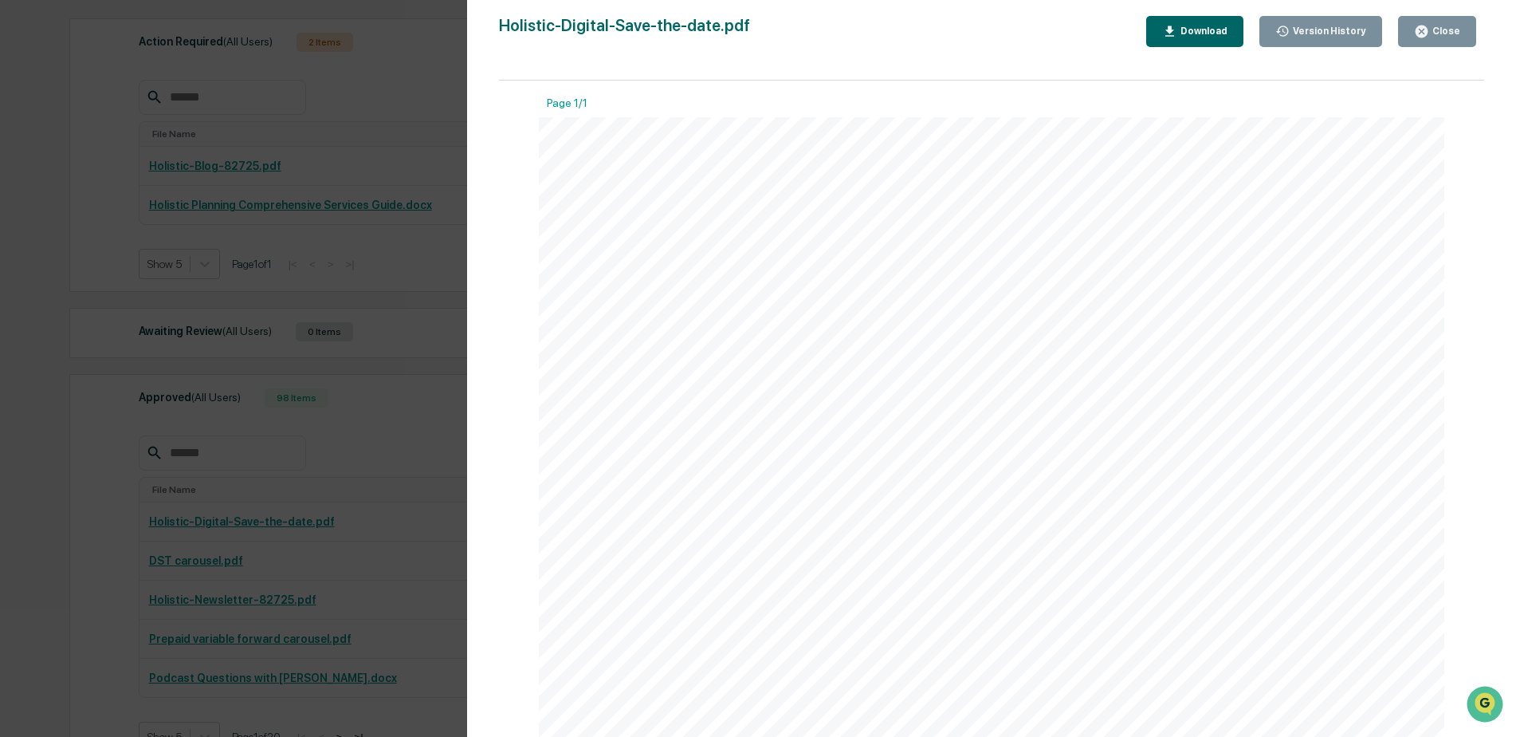
click at [1429, 26] on icon "button" at bounding box center [1421, 31] width 15 height 15
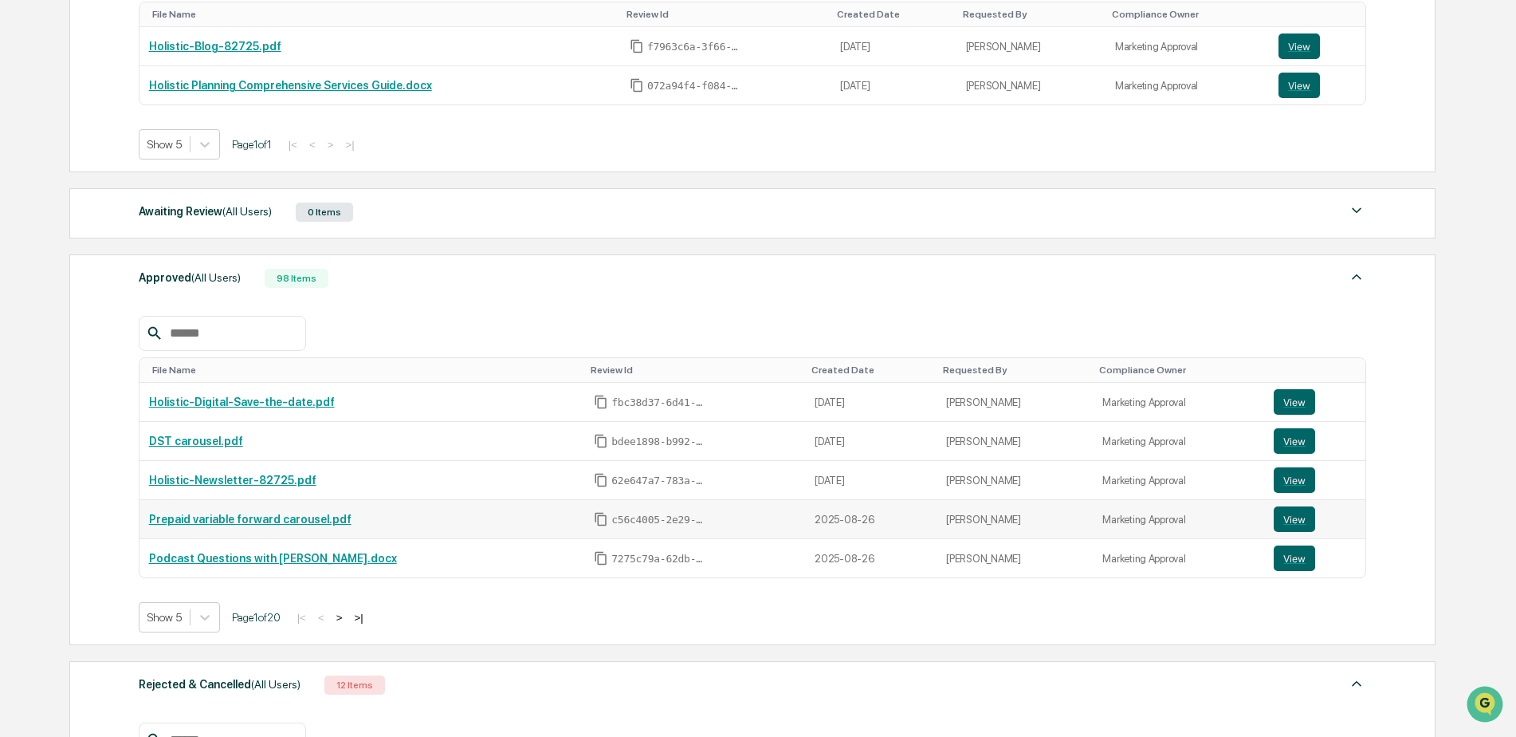
scroll to position [388, 0]
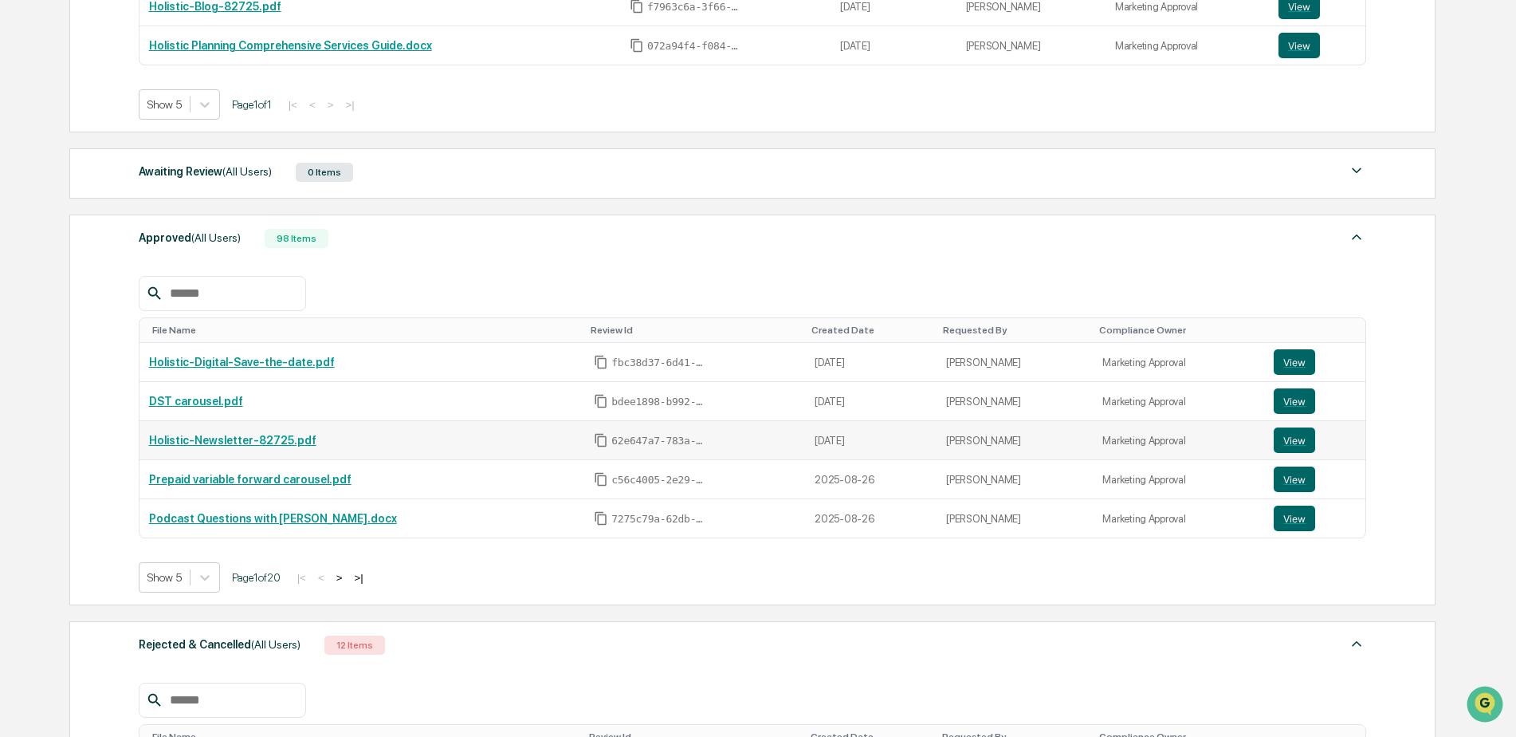
click at [227, 442] on link "Holistic-Newsletter-82725.pdf" at bounding box center [232, 440] width 167 height 13
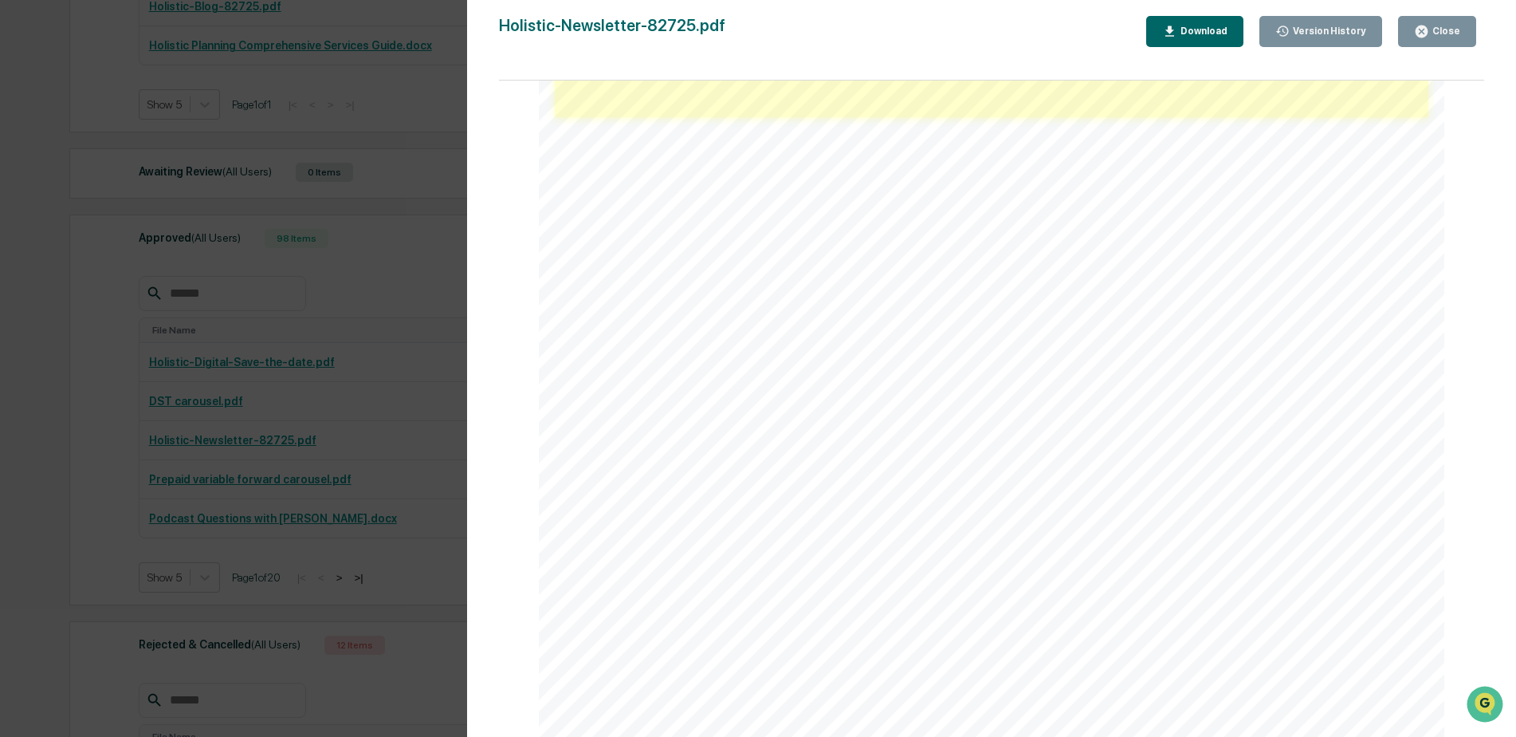
scroll to position [0, 0]
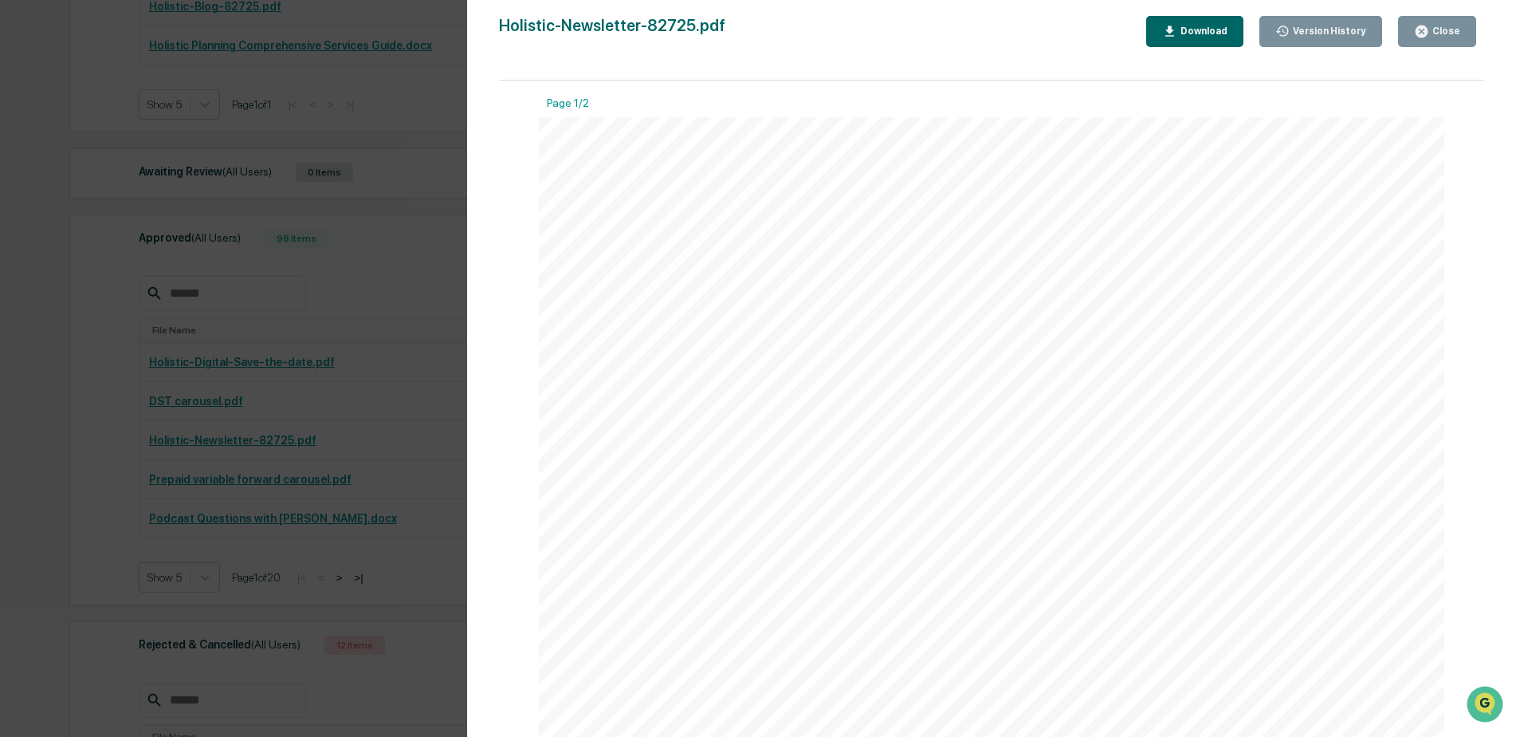
click at [1424, 28] on icon "button" at bounding box center [1422, 32] width 12 height 12
